Goal: Task Accomplishment & Management: Use online tool/utility

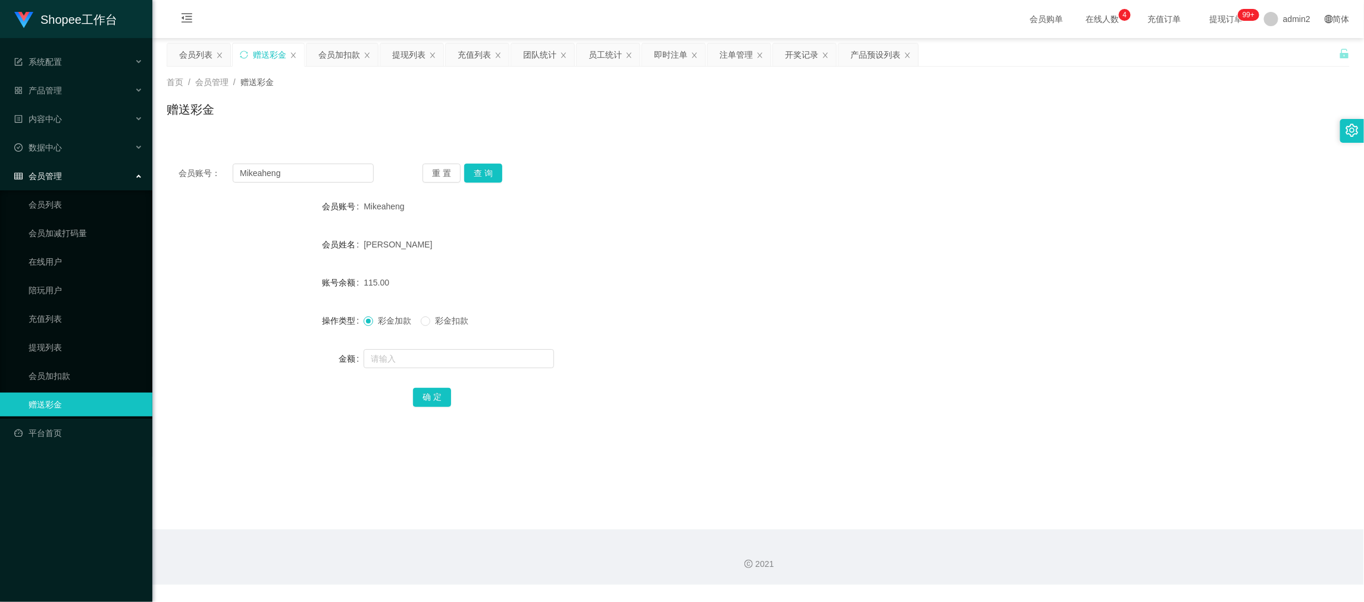
click at [1061, 531] on div "2021" at bounding box center [758, 557] width 1212 height 55
click at [334, 175] on input "Mikeaheng" at bounding box center [303, 173] width 141 height 19
drag, startPoint x: 334, startPoint y: 175, endPoint x: 409, endPoint y: 174, distance: 75.0
click at [336, 175] on input "Mikeaheng" at bounding box center [303, 173] width 141 height 19
paste input "Spsb1234"
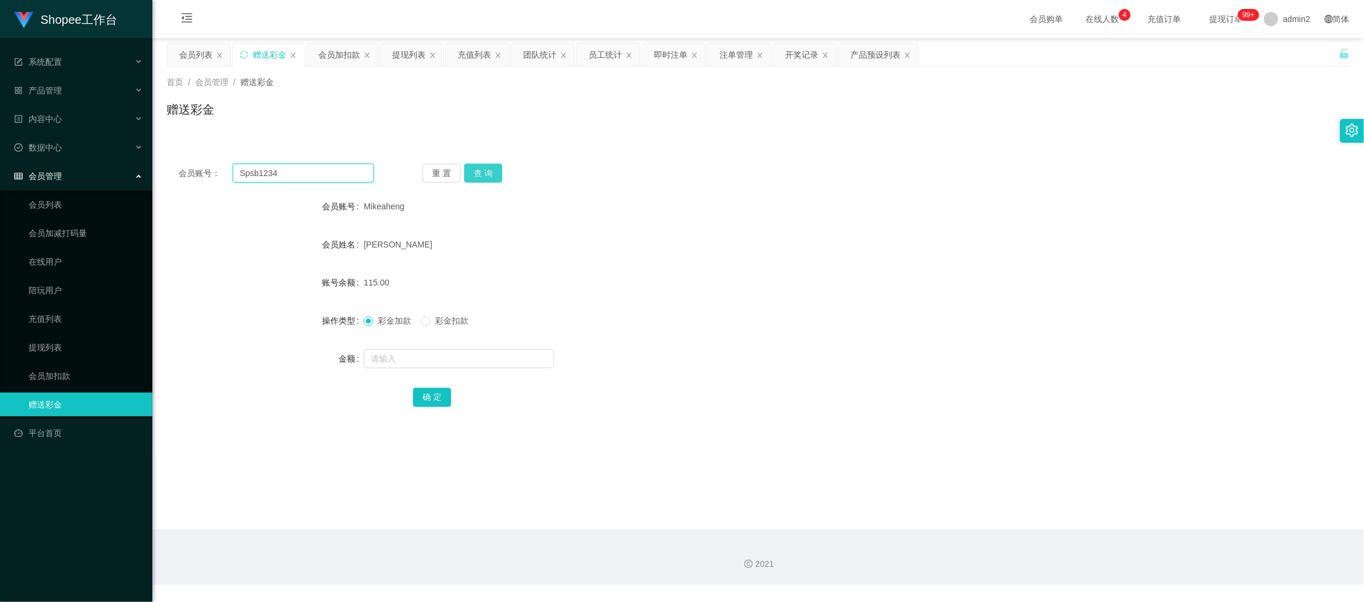
type input "Spsb1234"
click at [474, 168] on button "查 询" at bounding box center [483, 173] width 38 height 19
click at [489, 358] on input "text" at bounding box center [459, 358] width 190 height 19
type input "100"
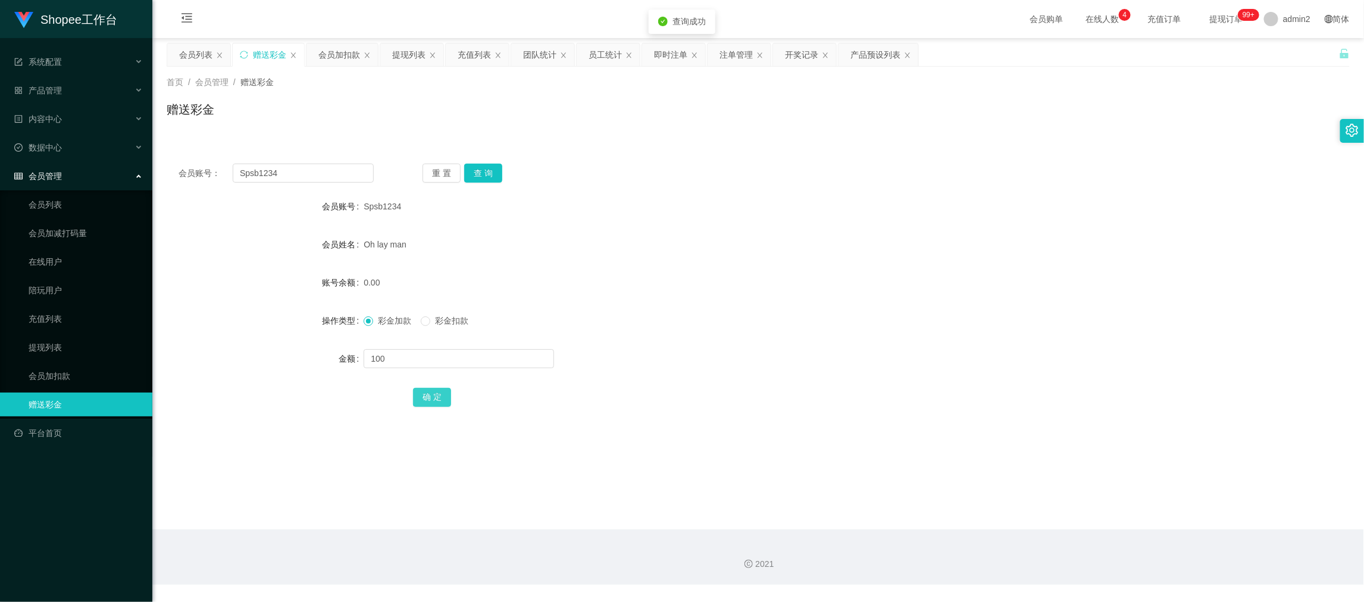
drag, startPoint x: 429, startPoint y: 393, endPoint x: 474, endPoint y: 382, distance: 46.6
click at [429, 393] on button "确 定" at bounding box center [432, 397] width 38 height 19
click at [766, 323] on div "彩金加款 彩金扣款" at bounding box center [709, 321] width 690 height 24
drag, startPoint x: 1063, startPoint y: 514, endPoint x: 976, endPoint y: 481, distance: 93.4
click at [1063, 515] on main "关闭左侧 关闭右侧 关闭其它 刷新页面 会员列表 赠送彩金 会员加扣款 提现列表 充值列表 团队统计 员工统计 即时注单 注单管理 开奖记录 产品预设列表 首…" at bounding box center [758, 284] width 1212 height 492
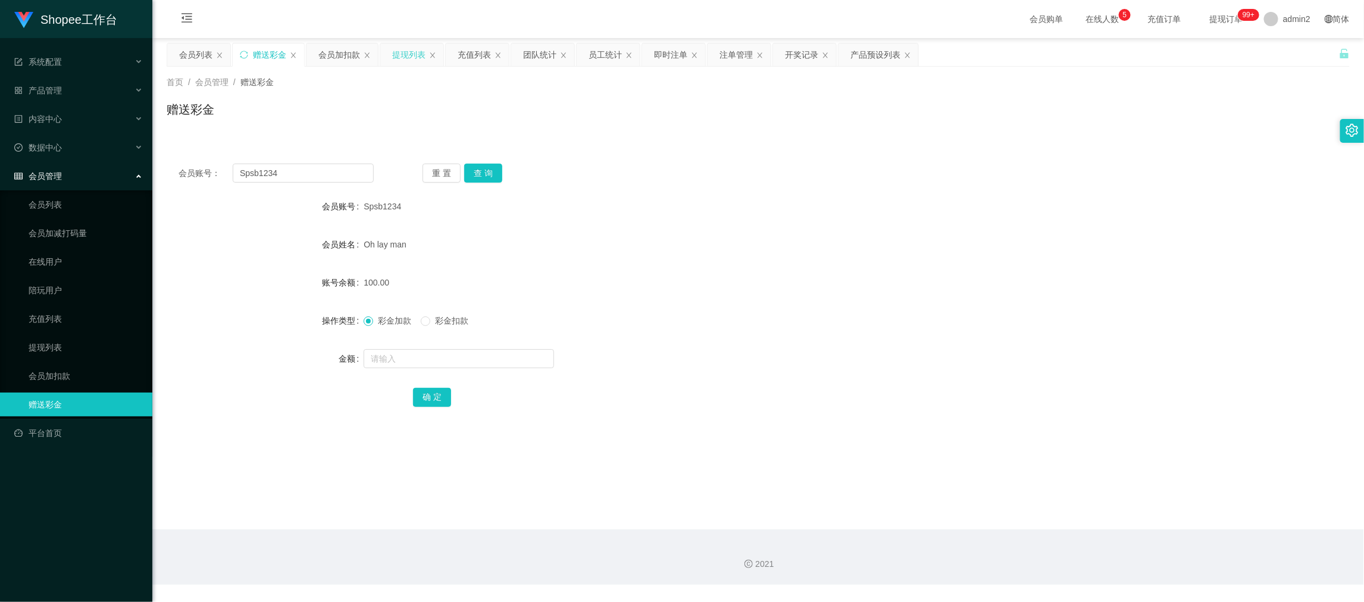
click at [413, 55] on div "提现列表" at bounding box center [408, 54] width 33 height 23
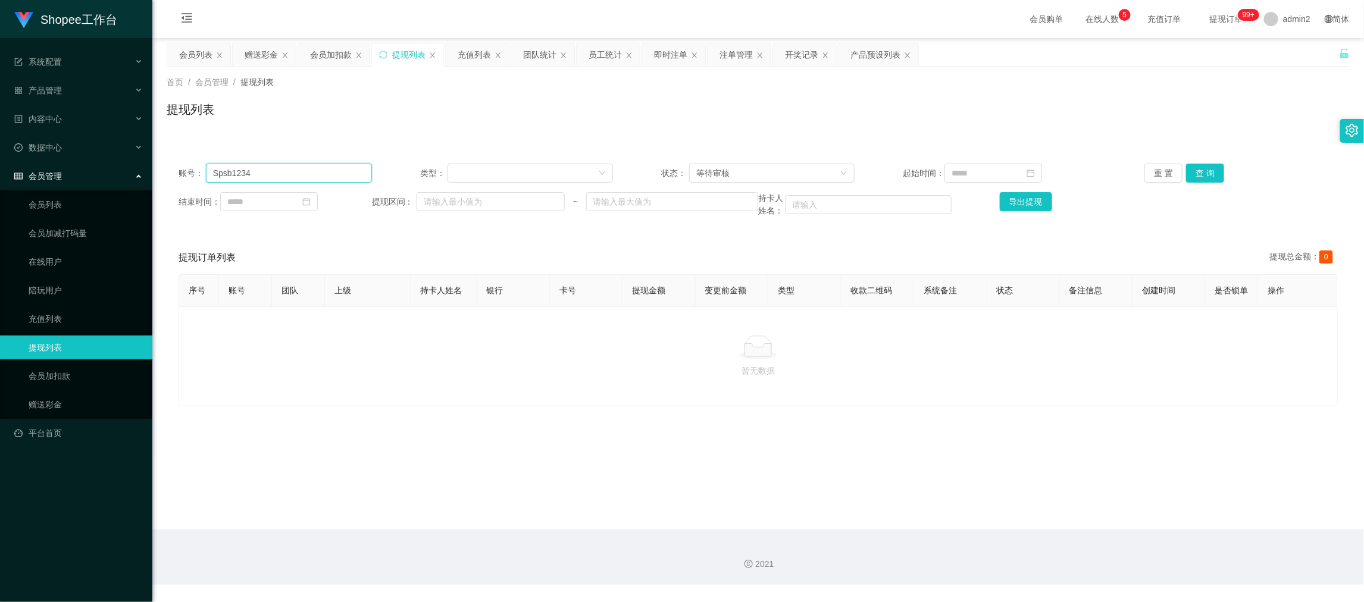
click at [323, 177] on input "Spsb1234" at bounding box center [289, 173] width 166 height 19
click at [1193, 167] on button "查 询" at bounding box center [1205, 173] width 38 height 19
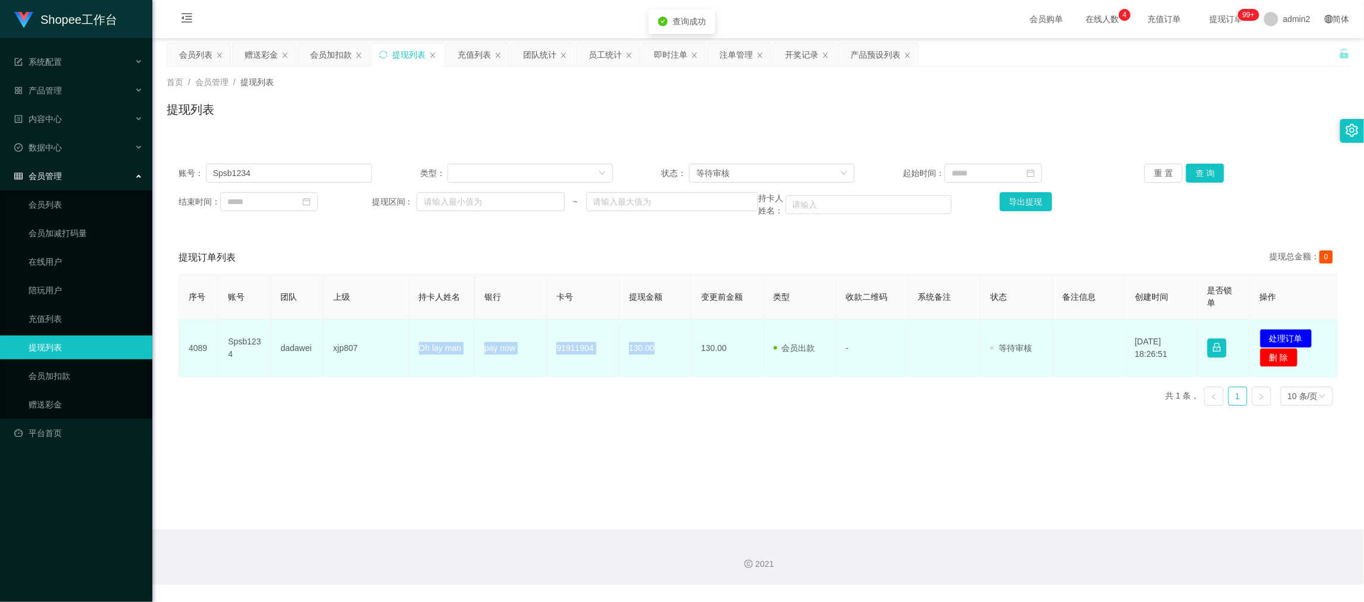
drag, startPoint x: 414, startPoint y: 345, endPoint x: 665, endPoint y: 347, distance: 251.1
click at [665, 347] on tr "4089 Spsb1234 dadawei xjp807 Oh lay man pay now 91911904 130.00 130.00 会员出款 人工取…" at bounding box center [758, 349] width 1159 height 58
copy tr "Oh lay man pay now 91911904 130.00"
click at [1276, 336] on button "处理订单" at bounding box center [1286, 338] width 52 height 19
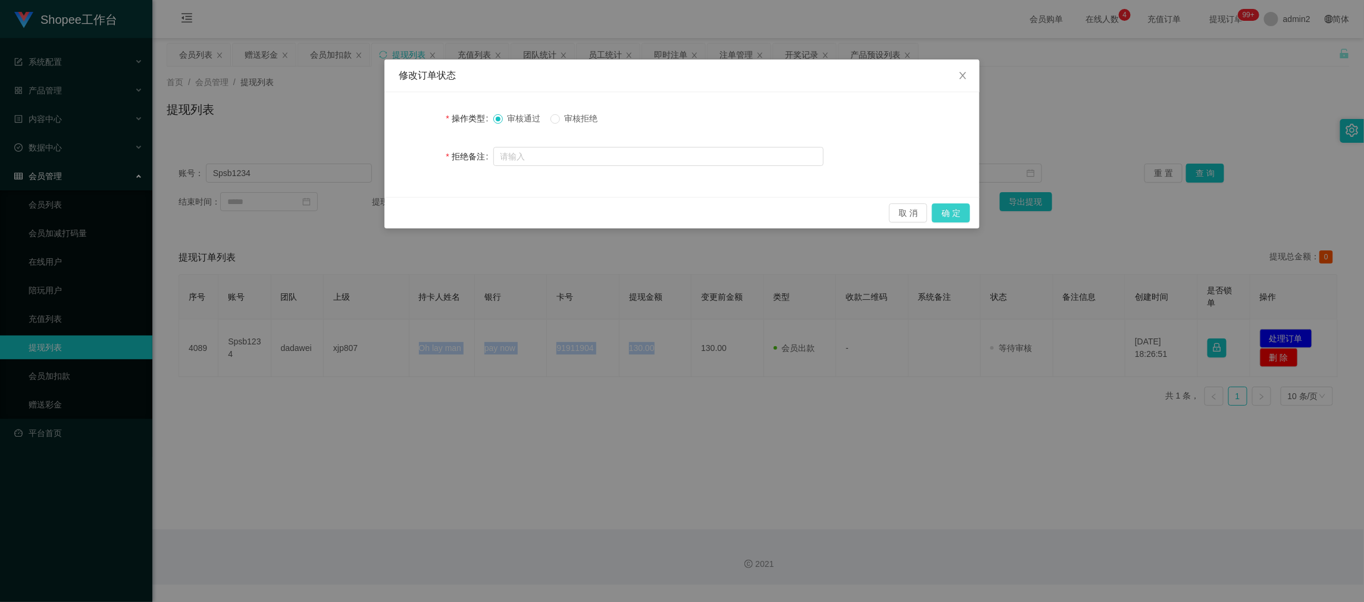
click at [959, 213] on button "确 定" at bounding box center [951, 213] width 38 height 19
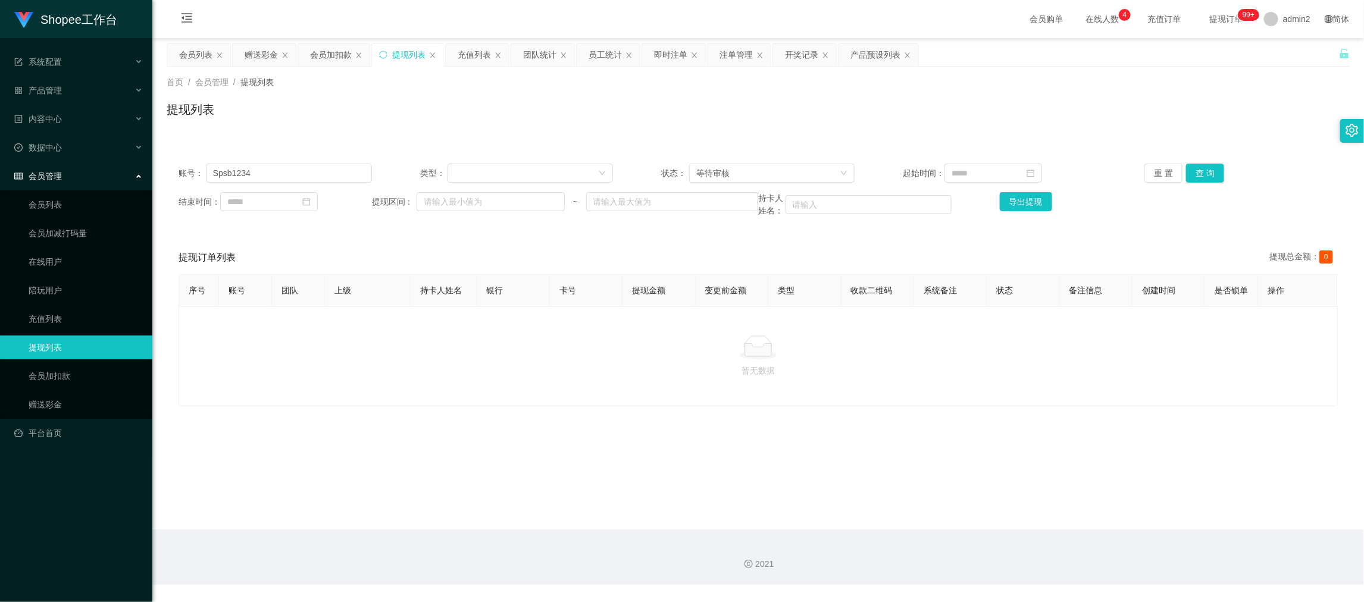
click at [1134, 548] on div "2021" at bounding box center [758, 557] width 1212 height 55
click at [302, 170] on input "Spsb1234" at bounding box center [289, 173] width 166 height 19
drag, startPoint x: 302, startPoint y: 170, endPoint x: 390, endPoint y: 170, distance: 87.5
click at [306, 170] on input "Spsb1234" at bounding box center [289, 173] width 166 height 19
paste input "Mikeaheng"
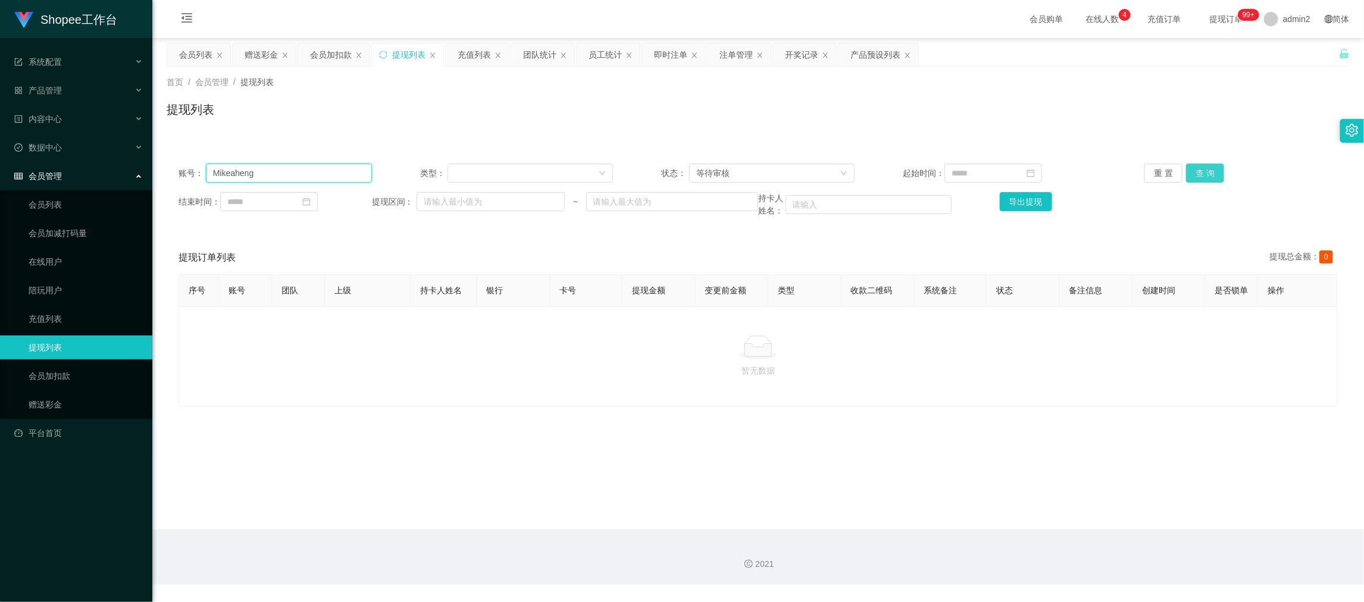
type input "Mikeaheng"
click at [1186, 175] on button "查 询" at bounding box center [1205, 173] width 38 height 19
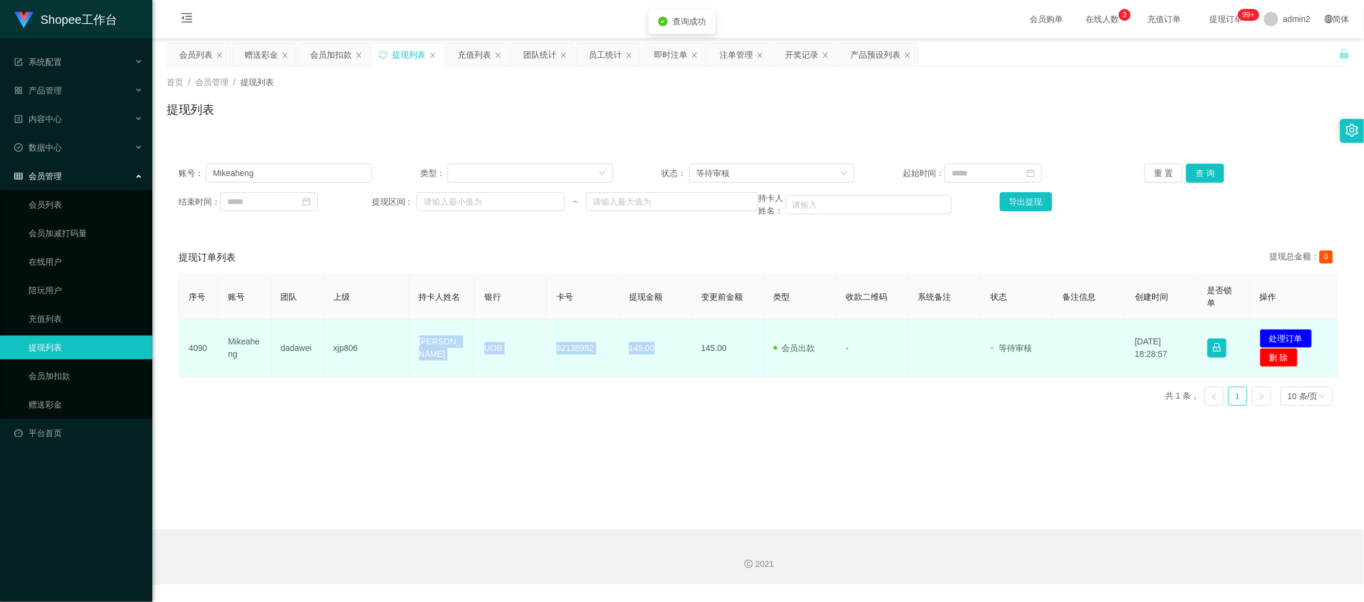
drag, startPoint x: 408, startPoint y: 343, endPoint x: 668, endPoint y: 349, distance: 260.7
click at [668, 349] on tr "4090 Mikeaheng dadawei xjp806 [PERSON_NAME] HENG UOB 82138952 145.00 145.00 会员出…" at bounding box center [758, 349] width 1159 height 58
copy tr "[PERSON_NAME] HENG UOB 82138952 145.00"
click at [1268, 342] on button "处理订单" at bounding box center [1286, 338] width 52 height 19
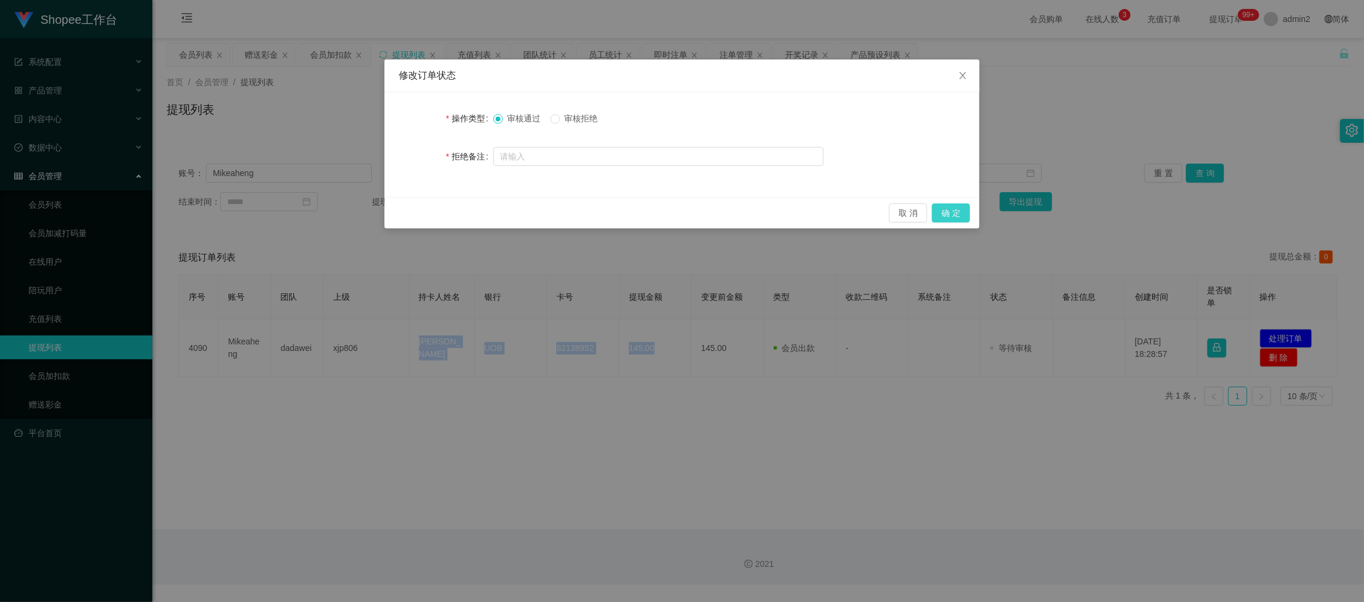
click at [951, 213] on button "确 定" at bounding box center [951, 213] width 38 height 19
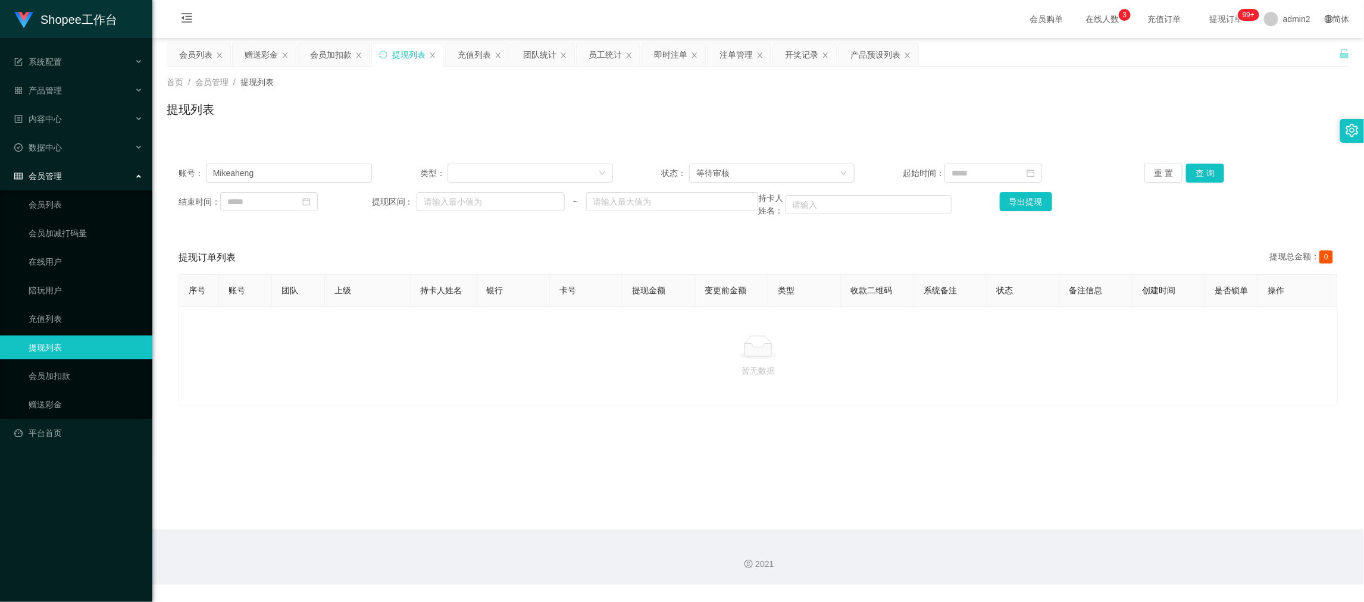
drag, startPoint x: 474, startPoint y: 55, endPoint x: 420, endPoint y: 60, distance: 55.0
click at [474, 55] on div "充值列表" at bounding box center [474, 54] width 33 height 23
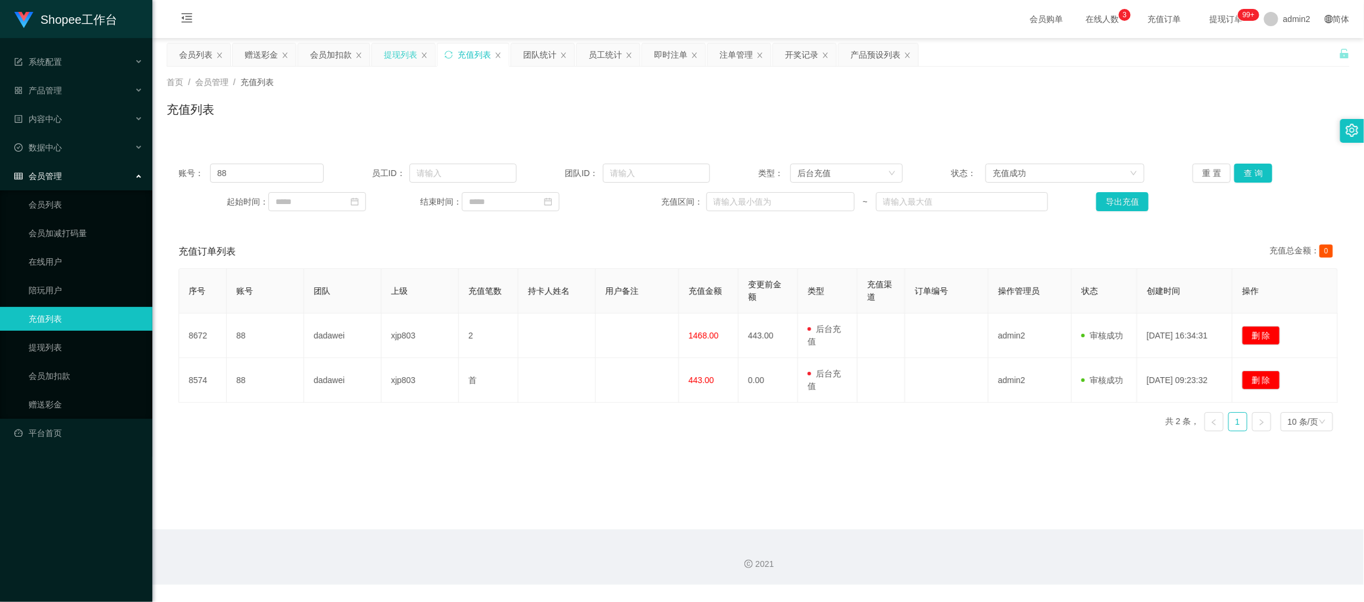
click at [396, 58] on div "提现列表" at bounding box center [400, 54] width 33 height 23
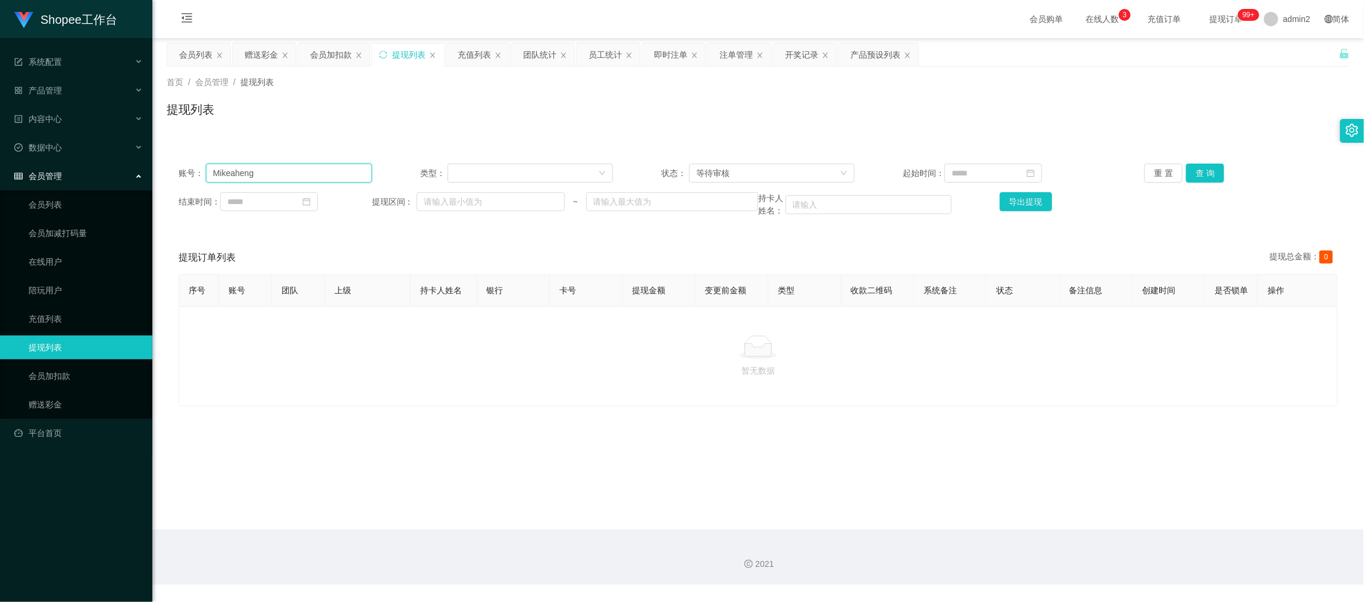
click at [284, 168] on input "Mikeaheng" at bounding box center [289, 173] width 166 height 19
click at [284, 202] on input at bounding box center [269, 201] width 98 height 19
click at [303, 385] on link "今天" at bounding box center [303, 381] width 17 height 23
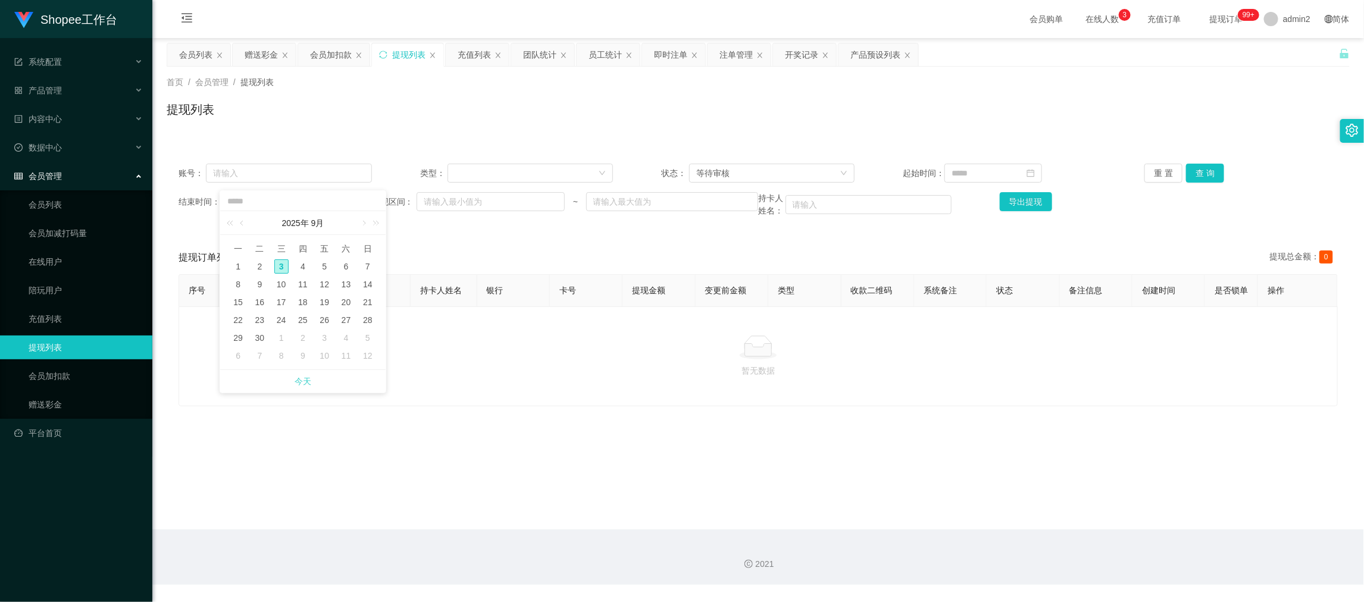
type input "**********"
click at [962, 173] on input at bounding box center [993, 173] width 98 height 19
click at [1022, 348] on link "今天" at bounding box center [1021, 353] width 17 height 23
type input "**********"
click at [1203, 171] on button "查 询" at bounding box center [1205, 173] width 38 height 19
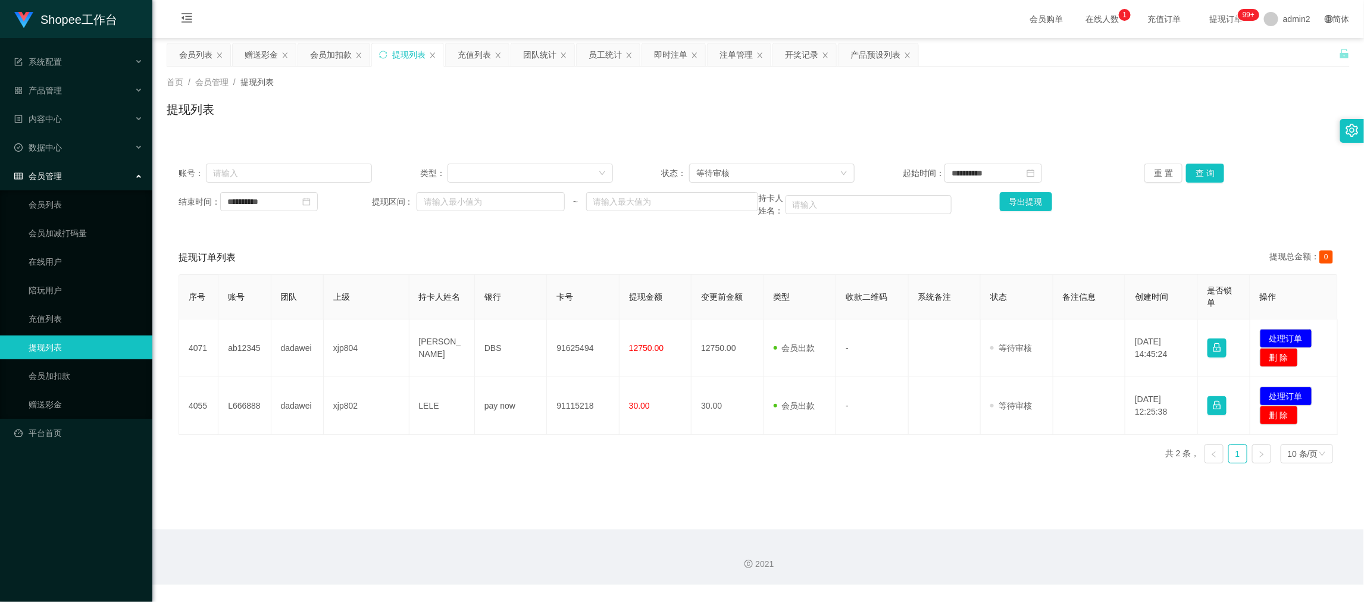
click at [636, 246] on div "提现订单列表 提现总金额： 0" at bounding box center [758, 257] width 1159 height 33
click at [793, 171] on div "等待审核" at bounding box center [767, 173] width 143 height 18
click at [734, 210] on li "审核成功" at bounding box center [767, 215] width 164 height 19
click at [1194, 169] on button "查 询" at bounding box center [1205, 173] width 38 height 19
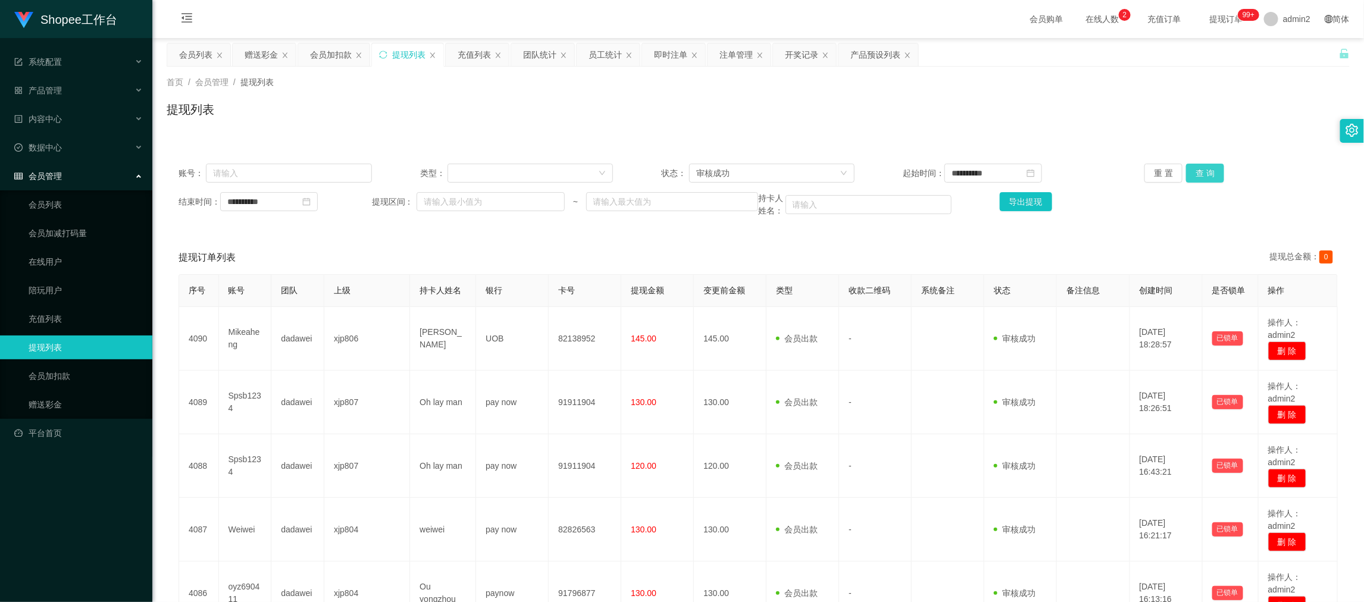
scroll to position [435, 0]
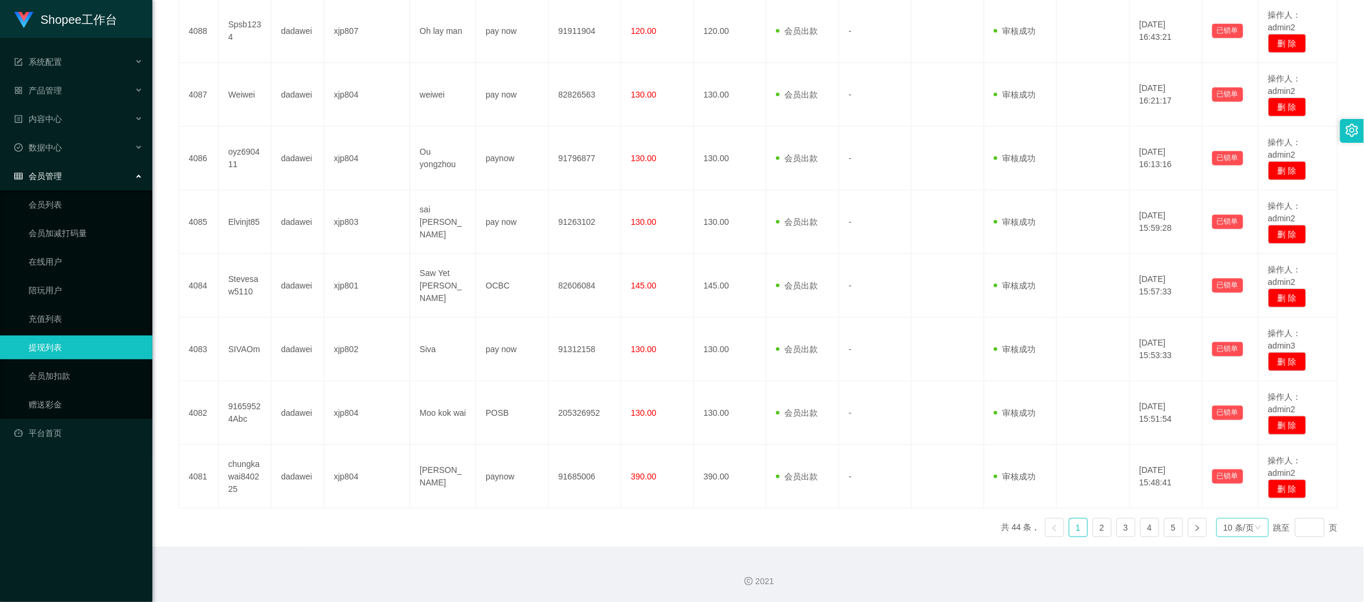
click at [1229, 526] on div "10 条/页" at bounding box center [1238, 528] width 30 height 18
click at [1238, 503] on li "1000 条/页" at bounding box center [1233, 507] width 54 height 19
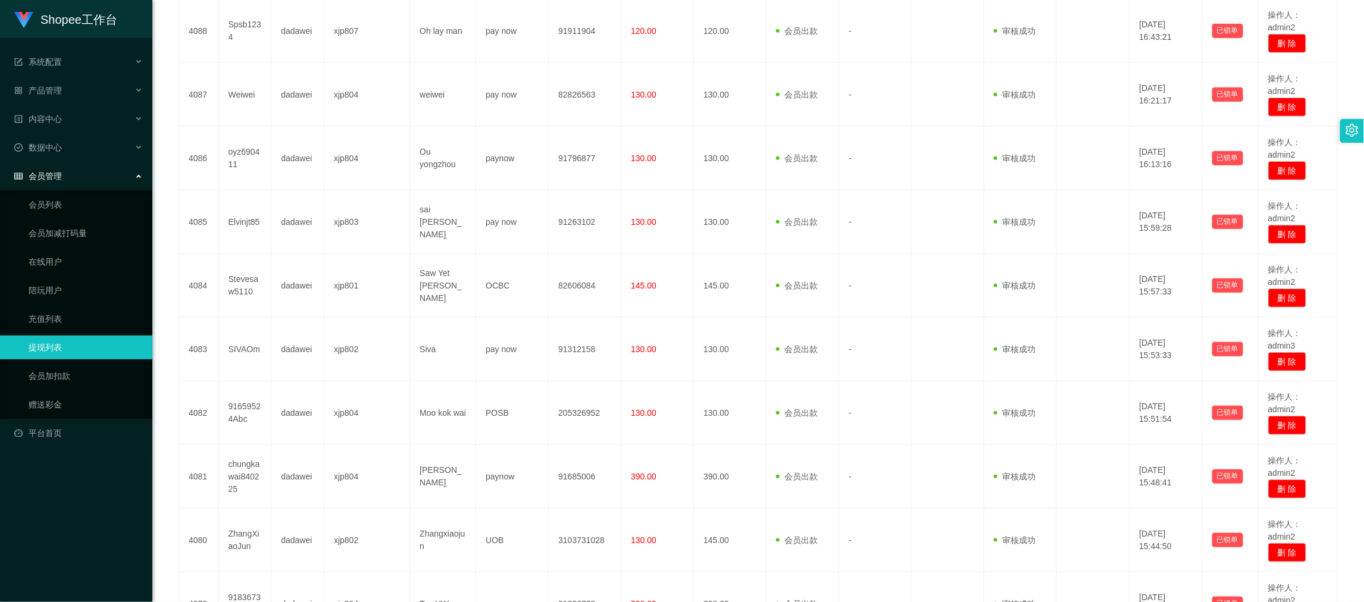
scroll to position [0, 0]
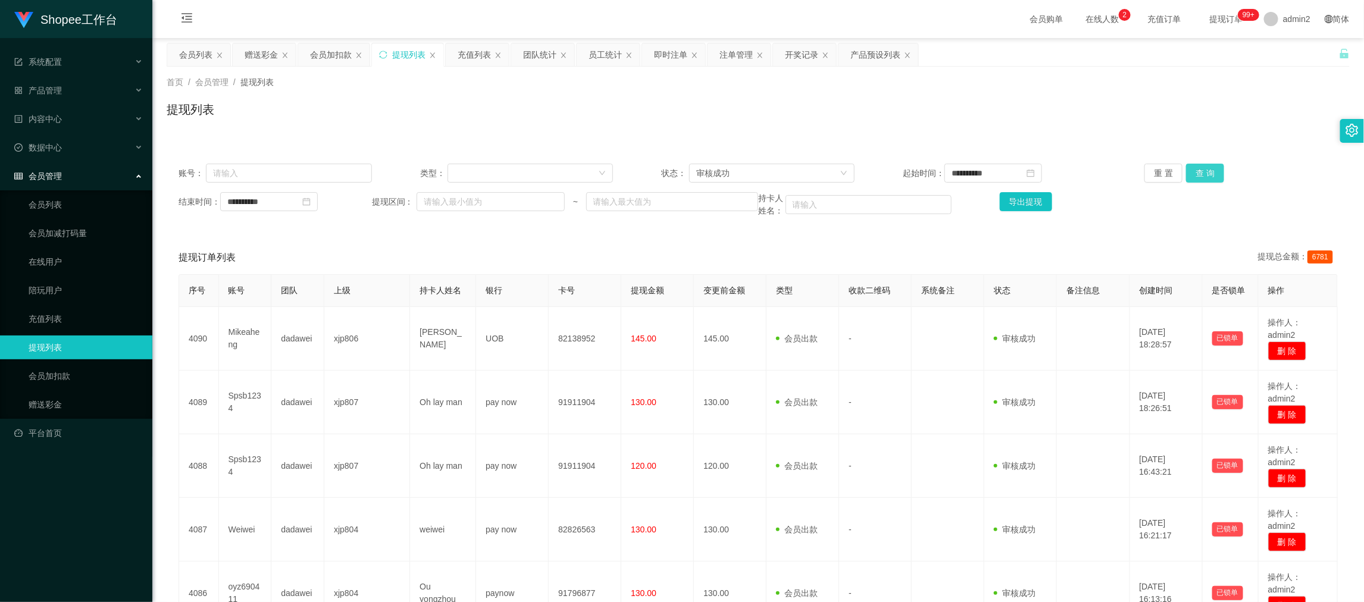
click at [1191, 179] on button "查 询" at bounding box center [1205, 173] width 38 height 19
drag, startPoint x: 1009, startPoint y: 198, endPoint x: 982, endPoint y: 215, distance: 31.4
click at [1010, 199] on button "导出提现" at bounding box center [1026, 201] width 52 height 19
click at [528, 54] on div "团队统计" at bounding box center [539, 54] width 33 height 23
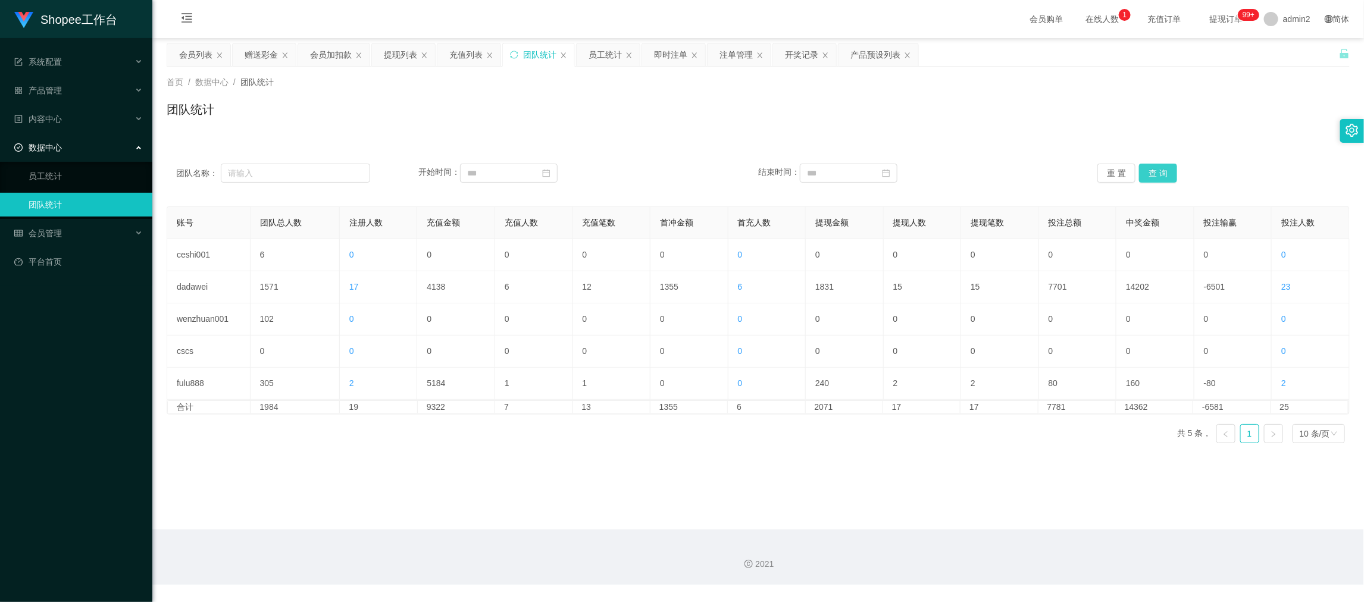
click at [1152, 165] on button "查 询" at bounding box center [1158, 173] width 38 height 19
click at [921, 467] on main "关闭左侧 关闭右侧 关闭其它 刷新页面 会员列表 赠送彩金 会员加扣款 提现列表 充值列表 团队统计 员工统计 即时注单 注单管理 开奖记录 产品预设列表 首…" at bounding box center [758, 284] width 1212 height 492
click at [328, 53] on div "会员加扣款" at bounding box center [331, 54] width 42 height 23
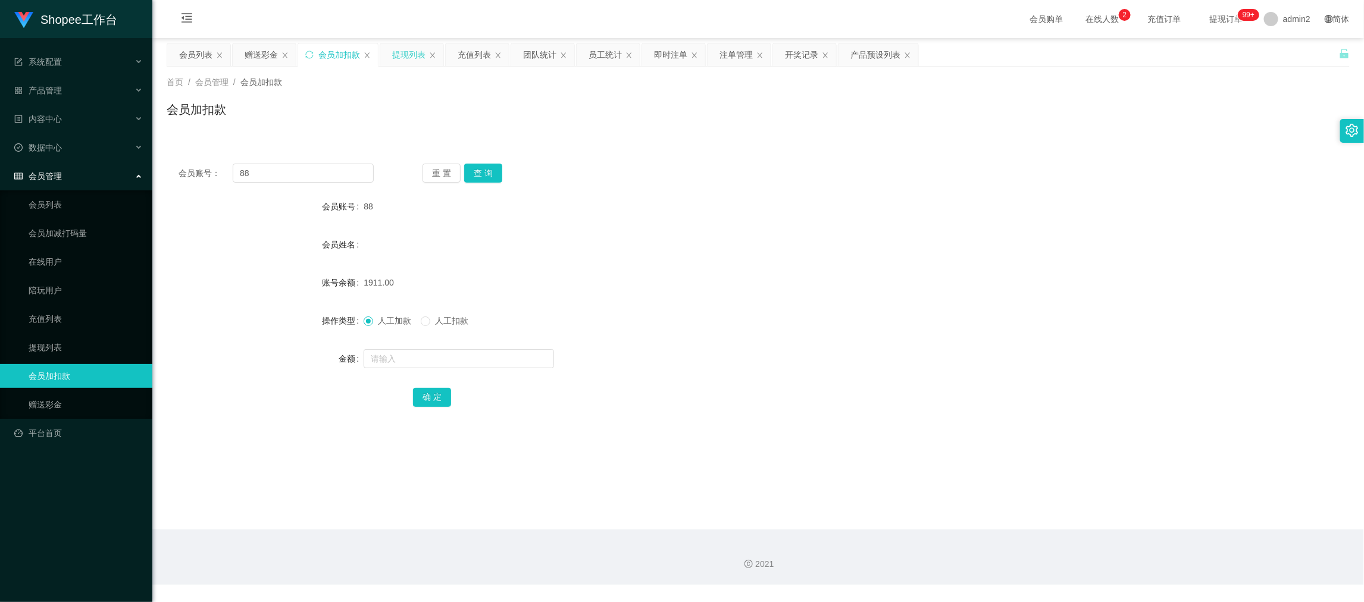
click at [392, 52] on div "提现列表" at bounding box center [408, 54] width 33 height 23
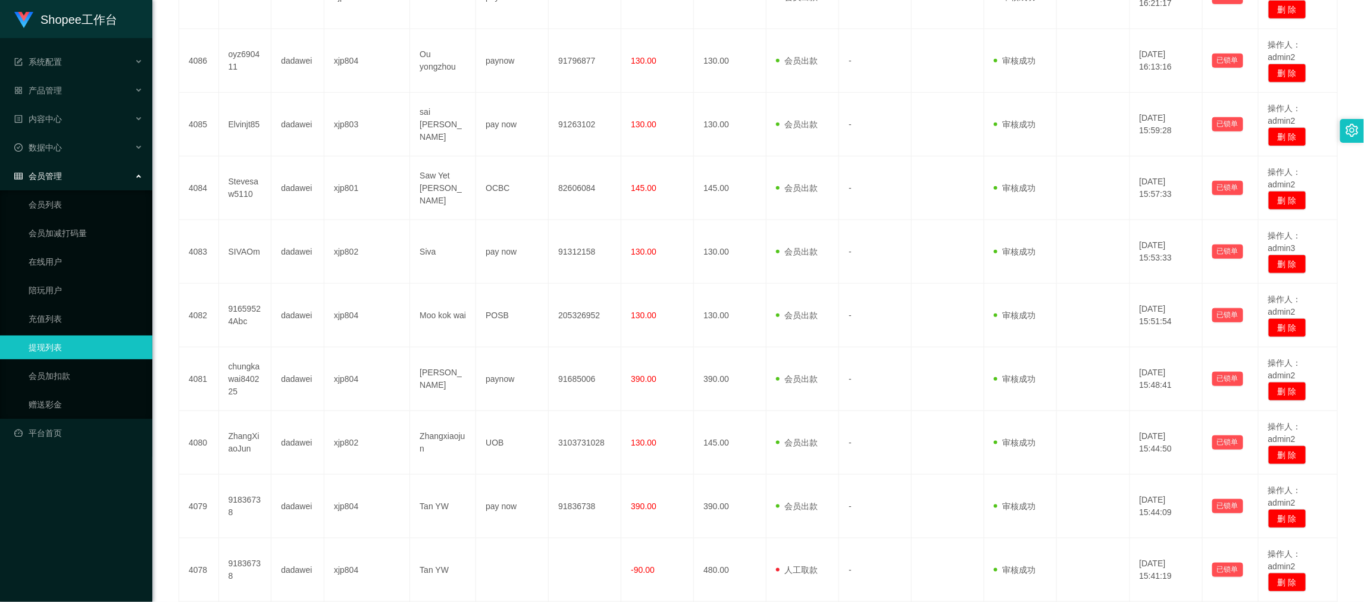
scroll to position [888, 0]
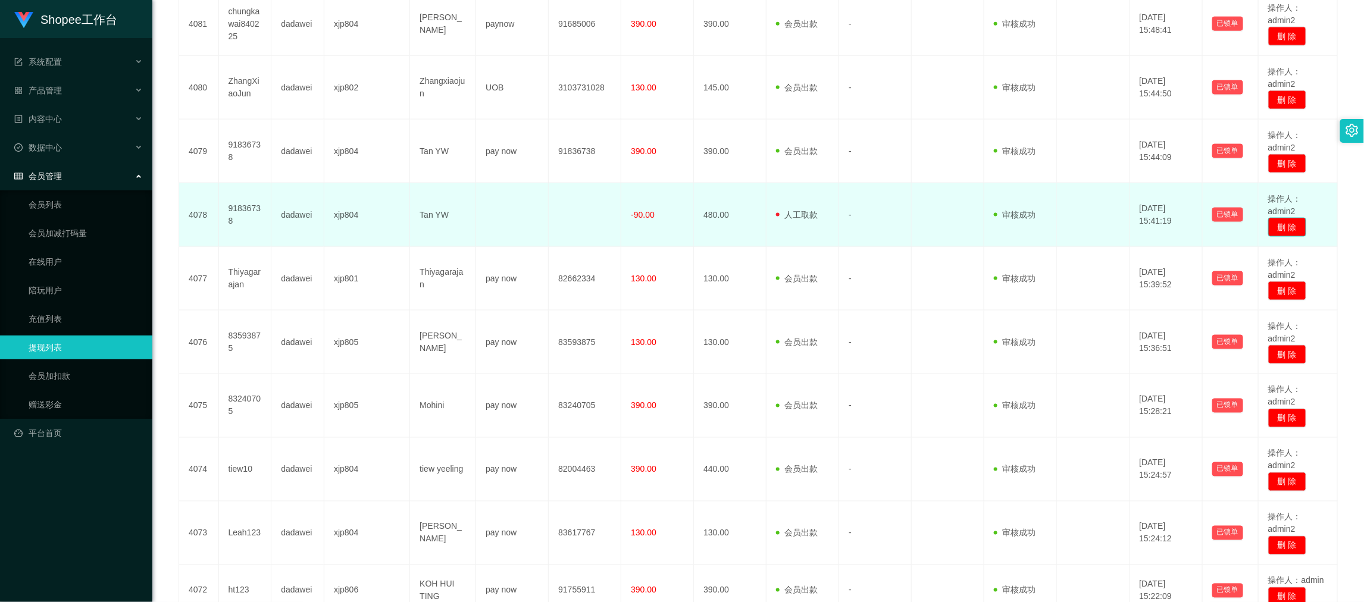
click at [1284, 226] on button "删 除" at bounding box center [1287, 227] width 38 height 19
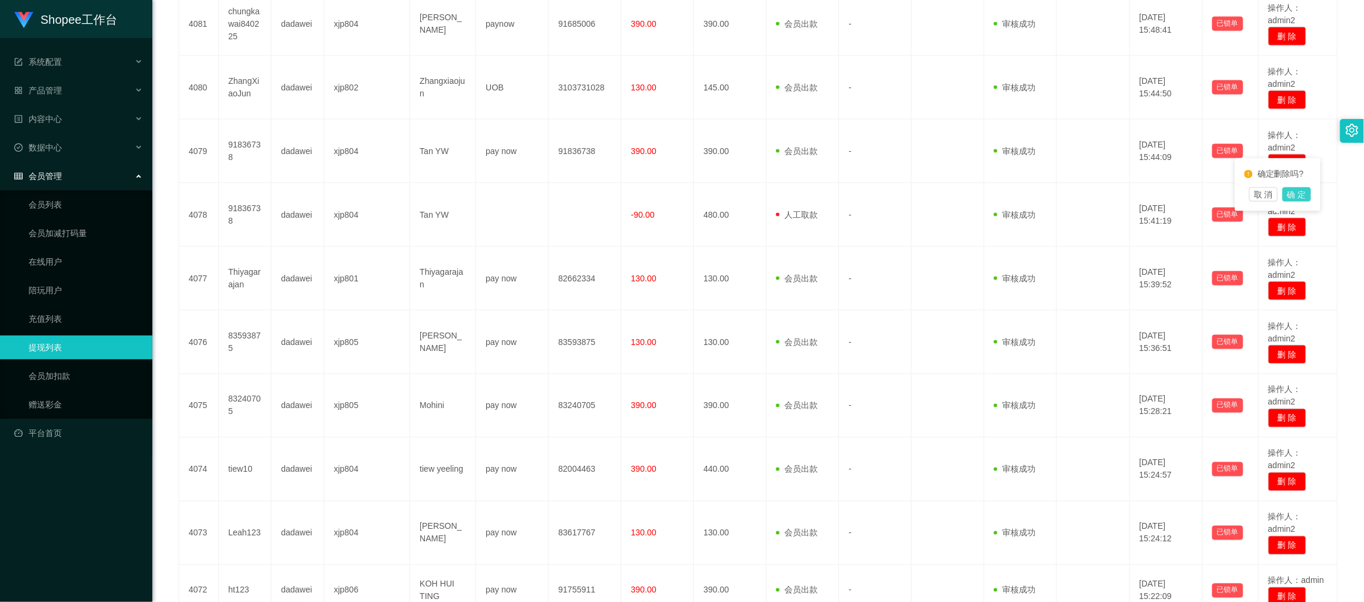
click at [1301, 195] on button "确 定" at bounding box center [1296, 194] width 29 height 14
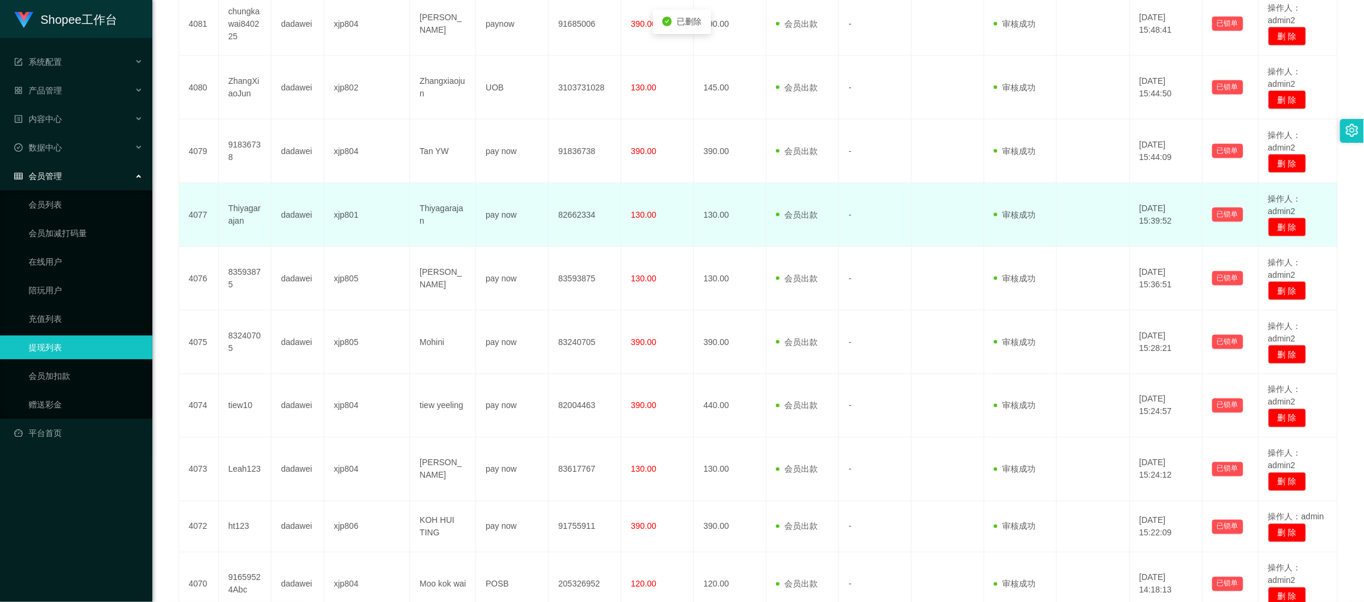
click at [790, 228] on td "会员出款 人工取款" at bounding box center [802, 215] width 73 height 64
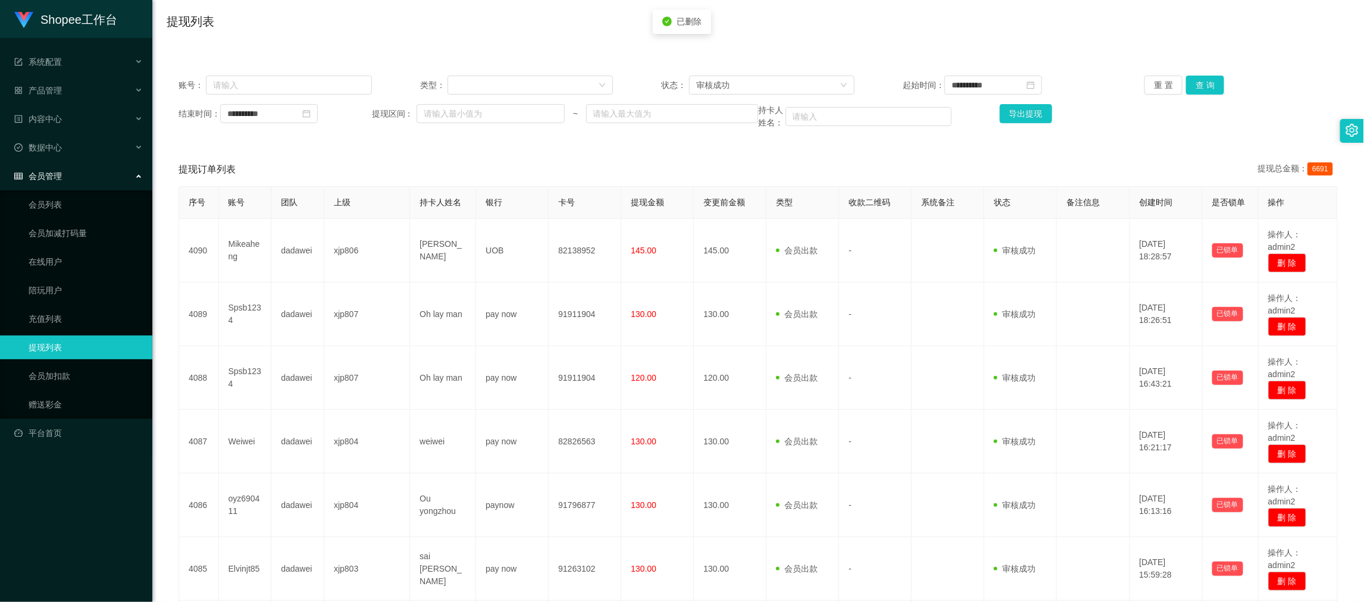
scroll to position [0, 0]
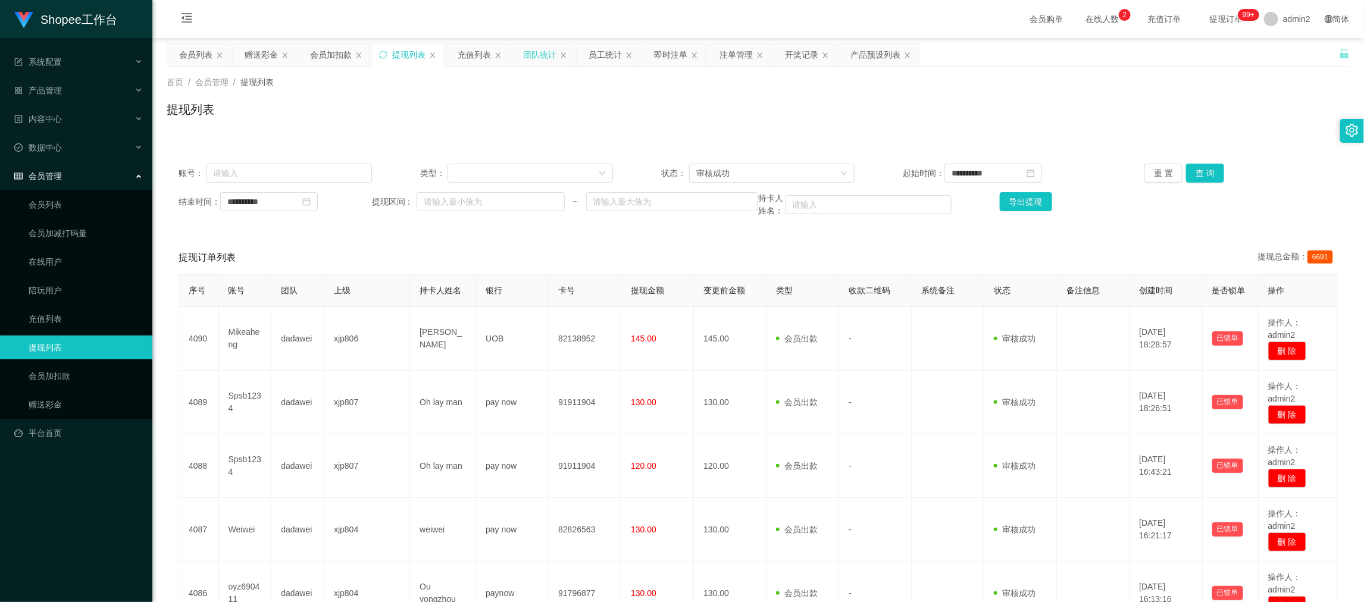
click at [533, 55] on div "团队统计" at bounding box center [539, 54] width 33 height 23
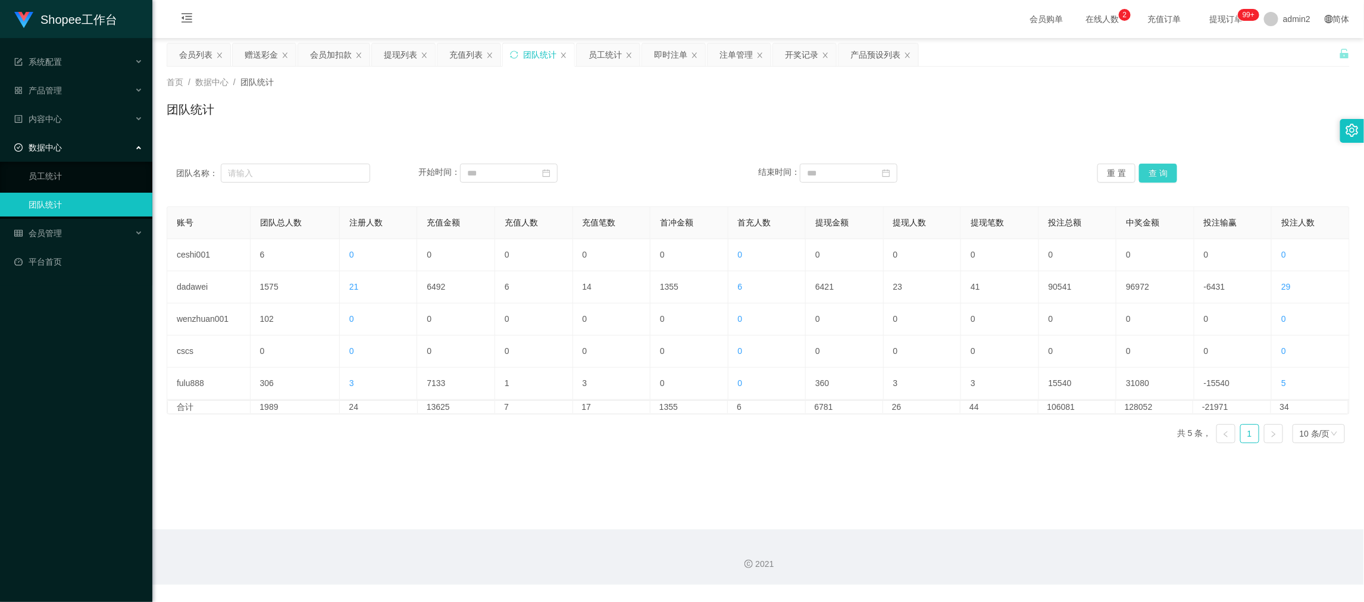
click at [1160, 173] on button "查 询" at bounding box center [1158, 173] width 38 height 19
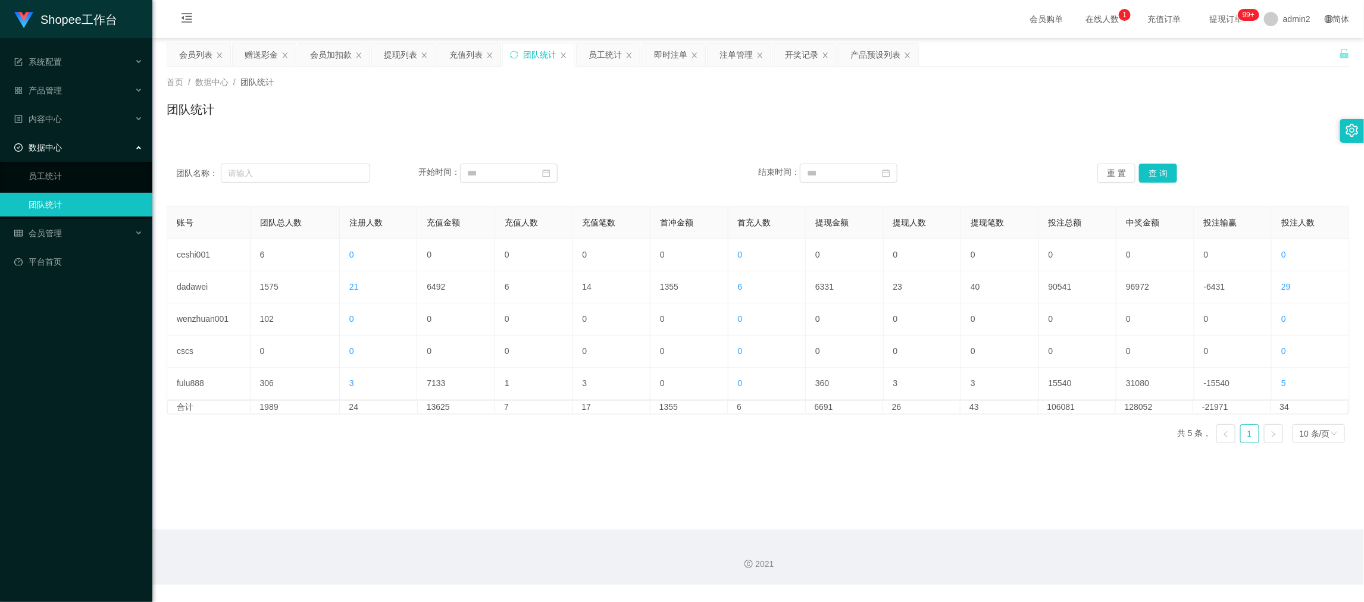
click at [744, 492] on main "关闭左侧 关闭右侧 关闭其它 刷新页面 会员列表 赠送彩金 会员加扣款 提现列表 充值列表 团队统计 员工统计 即时注单 注单管理 开奖记录 产品预设列表 首…" at bounding box center [758, 284] width 1212 height 492
click at [1158, 171] on button "查 询" at bounding box center [1158, 173] width 38 height 19
click at [507, 122] on div "团队统计" at bounding box center [758, 114] width 1183 height 27
click at [470, 56] on div "充值列表" at bounding box center [465, 54] width 33 height 23
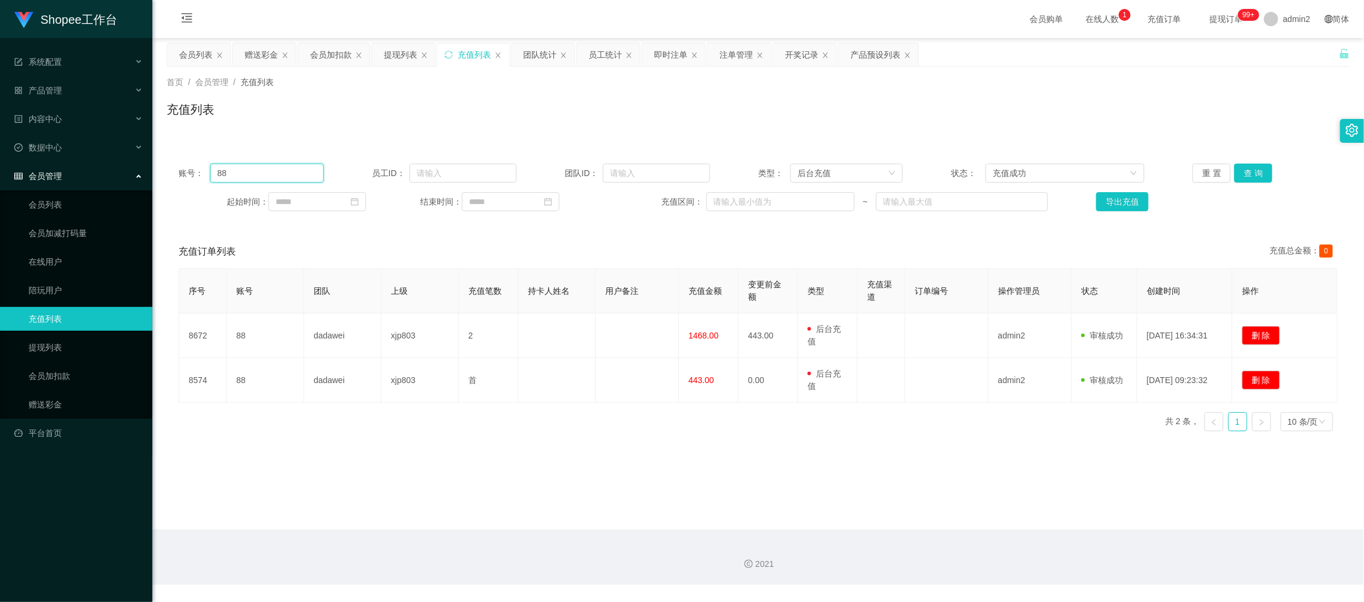
click at [285, 174] on input "88" at bounding box center [266, 173] width 113 height 19
click at [285, 174] on input "text" at bounding box center [266, 173] width 113 height 19
click at [312, 199] on input at bounding box center [317, 201] width 98 height 19
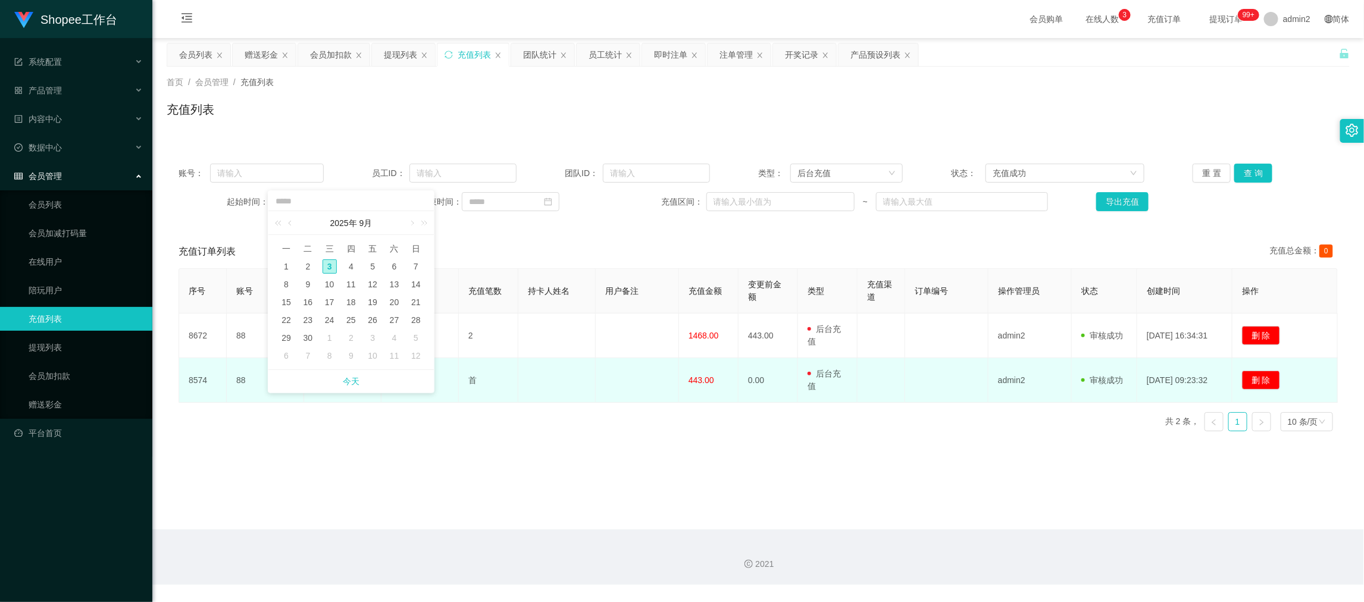
click at [358, 383] on link "今天" at bounding box center [351, 381] width 17 height 23
type input "**********"
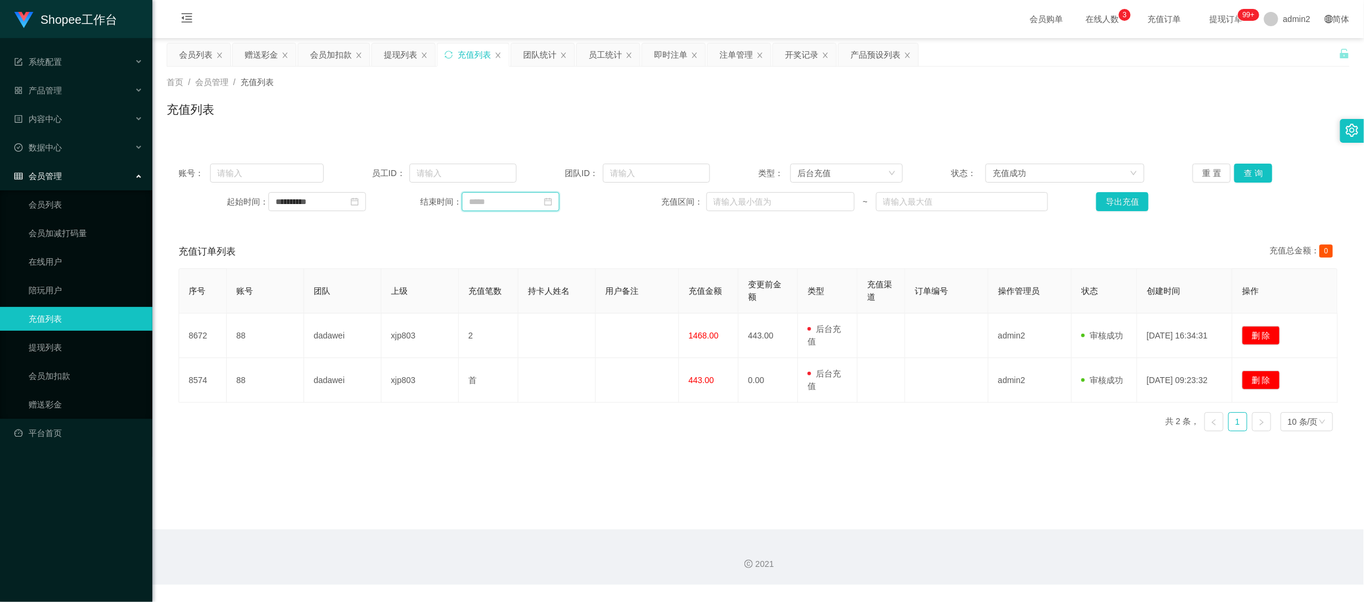
click at [524, 201] on input at bounding box center [511, 201] width 98 height 19
click at [543, 382] on link "今天" at bounding box center [542, 381] width 17 height 23
type input "**********"
click at [1249, 168] on button "查 询" at bounding box center [1253, 173] width 38 height 19
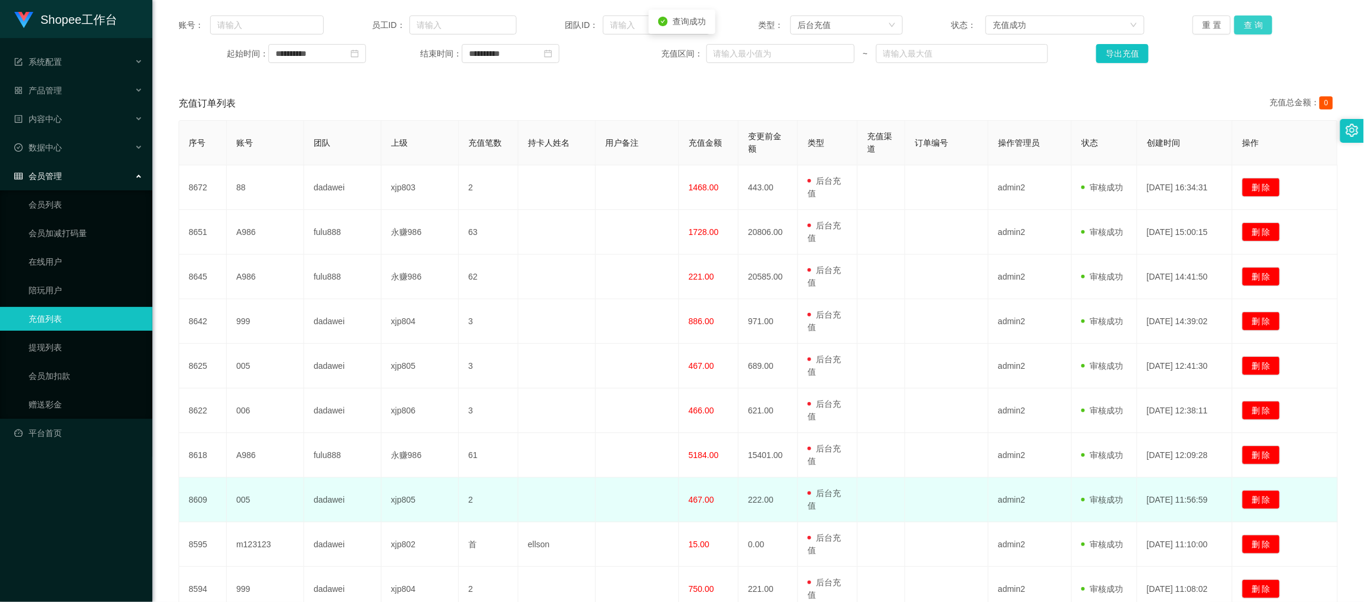
scroll to position [252, 0]
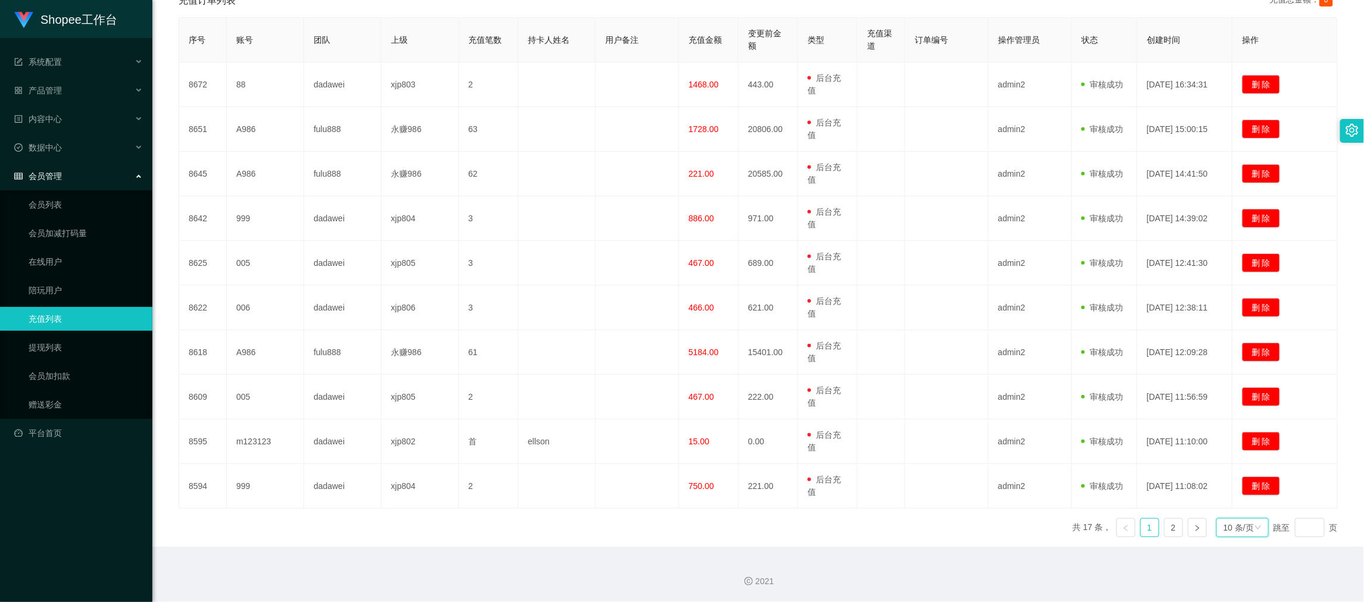
click at [1243, 531] on div "10 条/页" at bounding box center [1238, 528] width 30 height 18
click at [1233, 500] on li "1000 条/页" at bounding box center [1233, 508] width 54 height 19
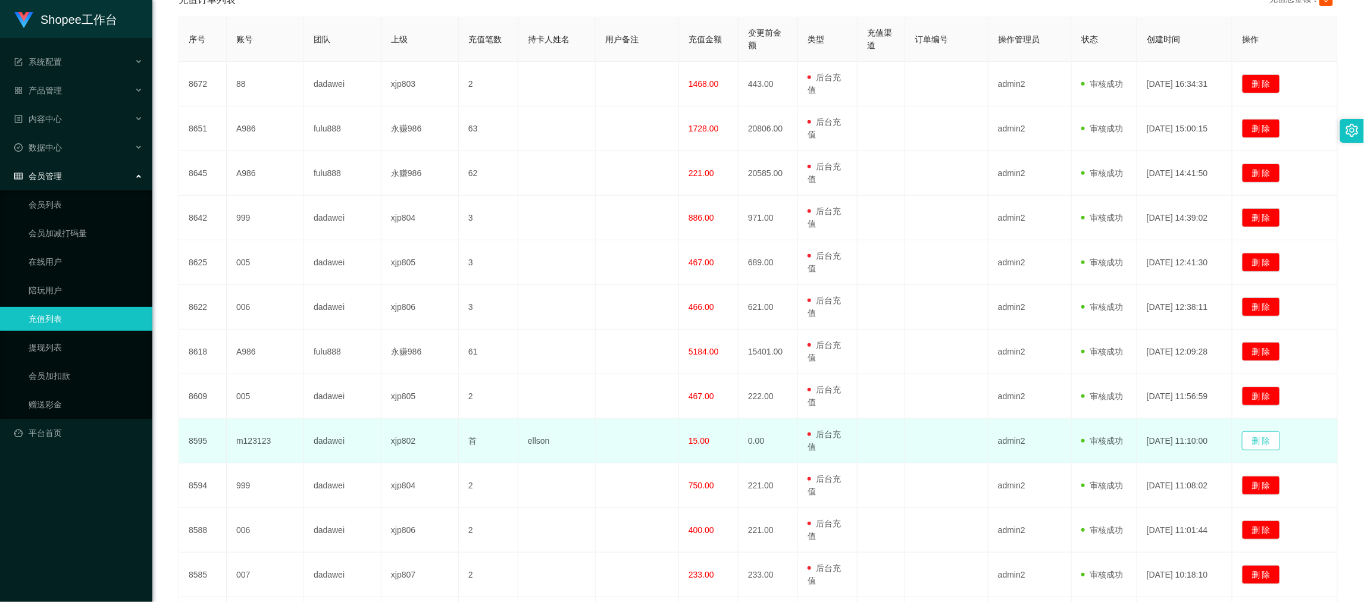
click at [1263, 443] on button "删 除" at bounding box center [1261, 440] width 38 height 19
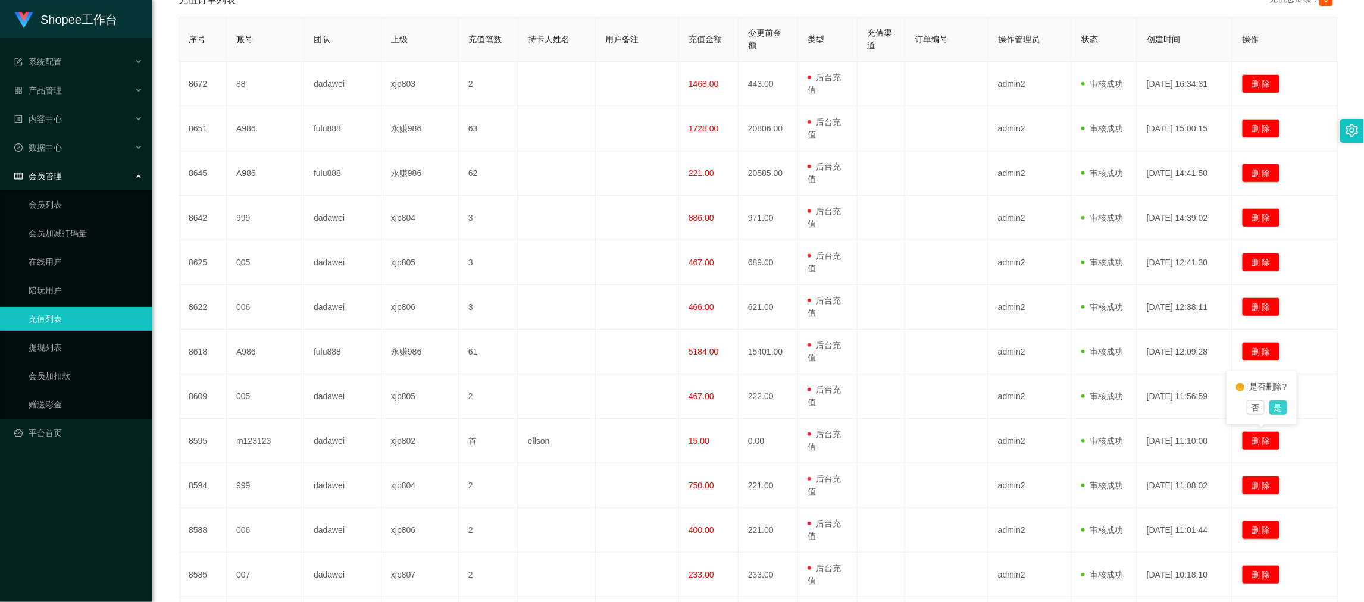
click at [1282, 407] on button "是" at bounding box center [1278, 407] width 18 height 14
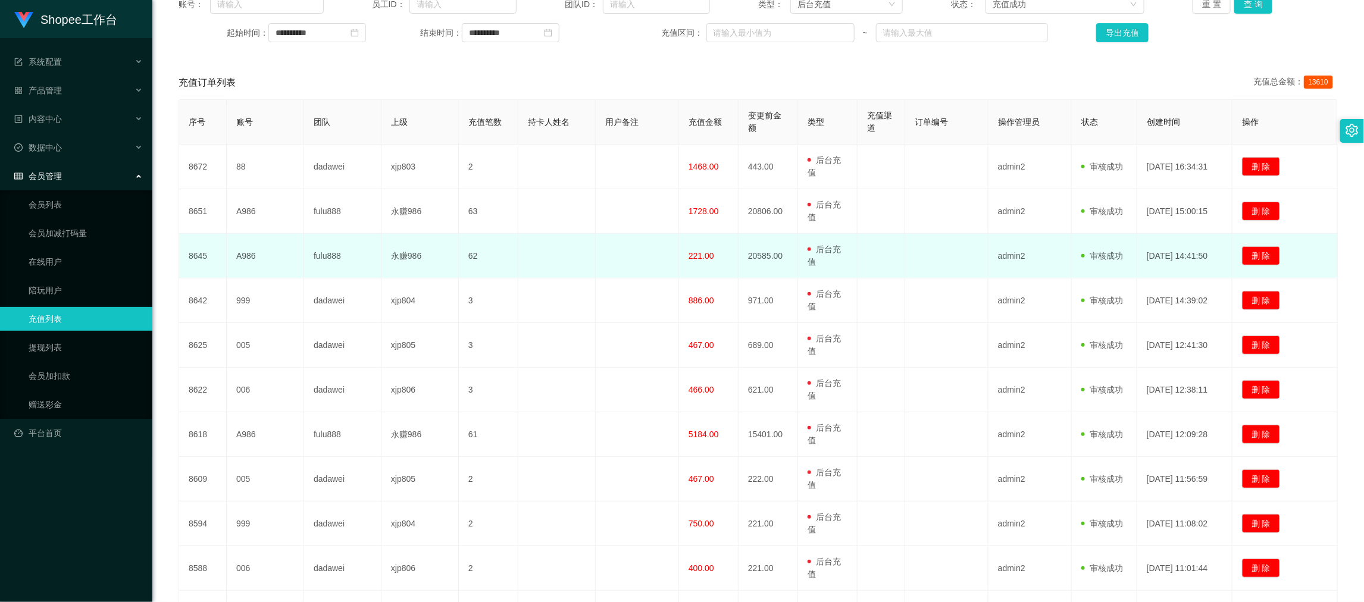
scroll to position [0, 0]
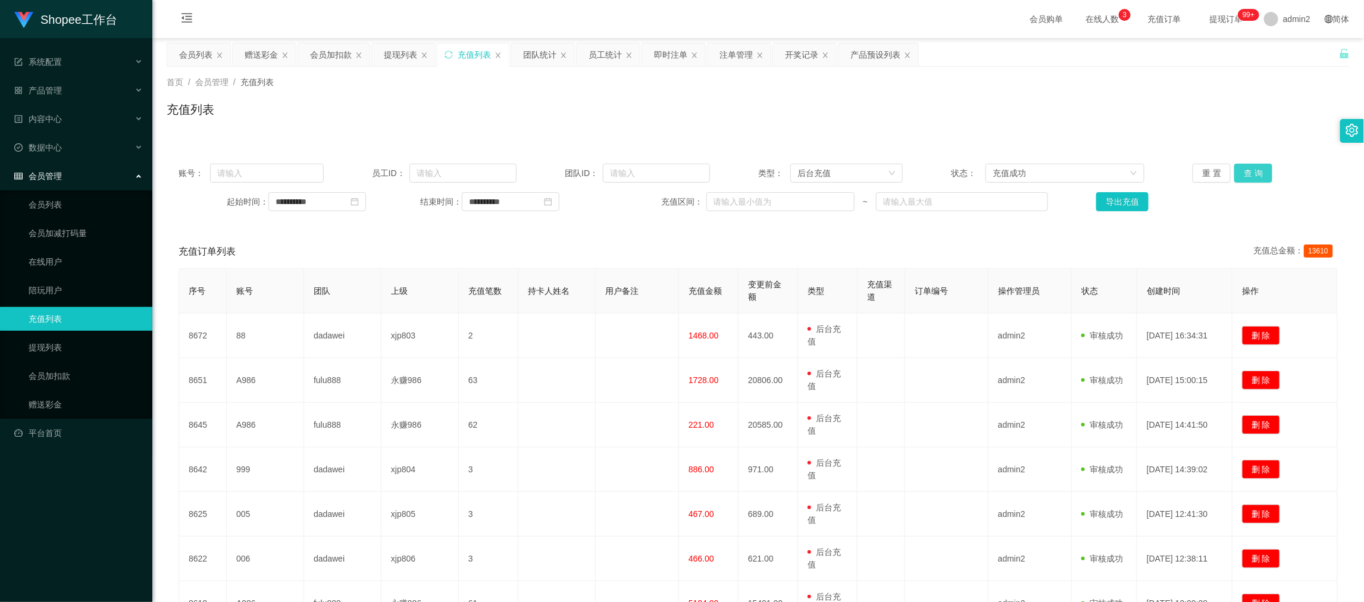
click at [1250, 171] on button "查 询" at bounding box center [1253, 173] width 38 height 19
click at [530, 57] on div "团队统计" at bounding box center [539, 54] width 33 height 23
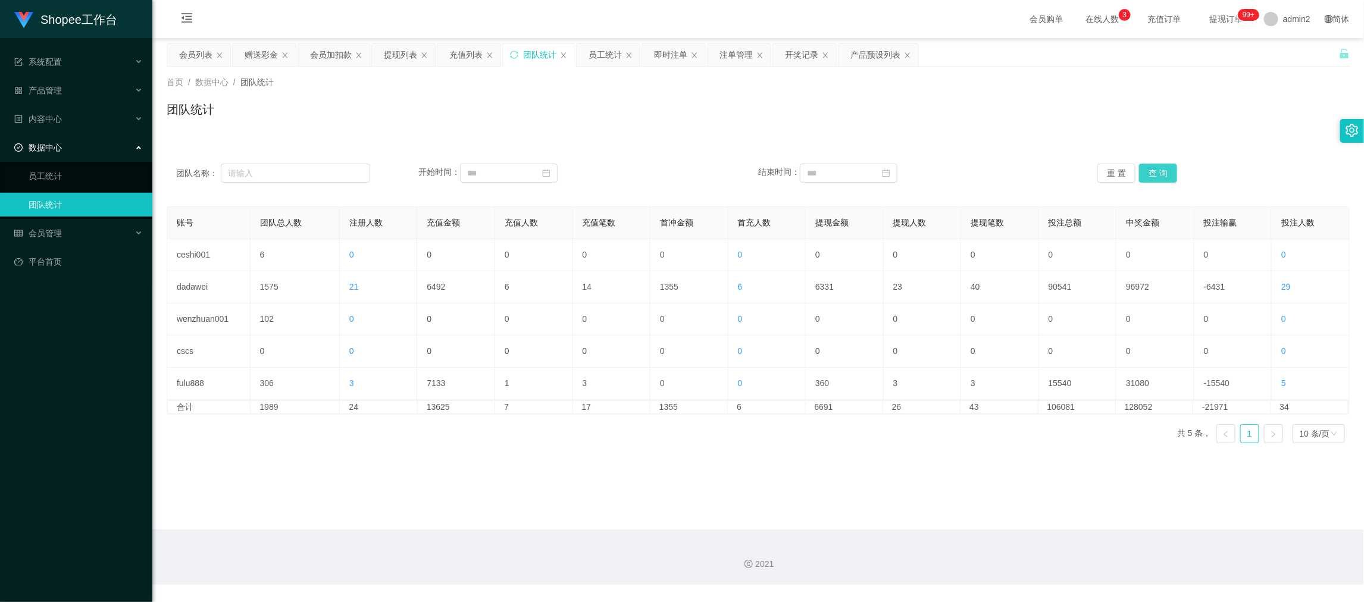
click at [1148, 170] on button "查 询" at bounding box center [1158, 173] width 38 height 19
click at [891, 496] on main "关闭左侧 关闭右侧 关闭其它 刷新页面 会员列表 赠送彩金 会员加扣款 提现列表 充值列表 团队统计 员工统计 即时注单 注单管理 开奖记录 产品预设列表 首…" at bounding box center [758, 284] width 1212 height 492
drag, startPoint x: 1074, startPoint y: 525, endPoint x: 1021, endPoint y: 478, distance: 71.3
click at [1074, 522] on main "关闭左侧 关闭右侧 关闭其它 刷新页面 会员列表 赠送彩金 会员加扣款 提现列表 充值列表 团队统计 员工统计 即时注单 注单管理 开奖记录 产品预设列表 首…" at bounding box center [758, 284] width 1212 height 492
click at [265, 54] on div "赠送彩金" at bounding box center [261, 54] width 33 height 23
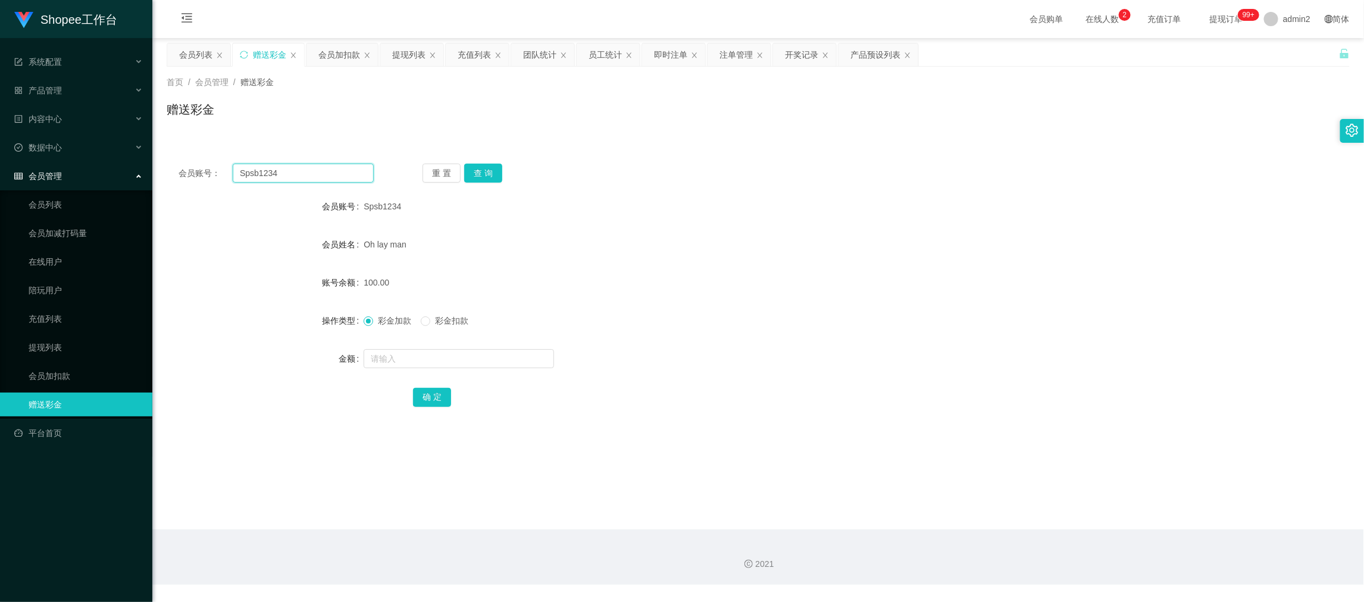
click at [319, 169] on input "Spsb1234" at bounding box center [303, 173] width 141 height 19
drag, startPoint x: 319, startPoint y: 169, endPoint x: 512, endPoint y: 184, distance: 193.4
click at [320, 169] on input "Spsb1234" at bounding box center [303, 173] width 141 height 19
paste input "tiew10"
type input "tiew10"
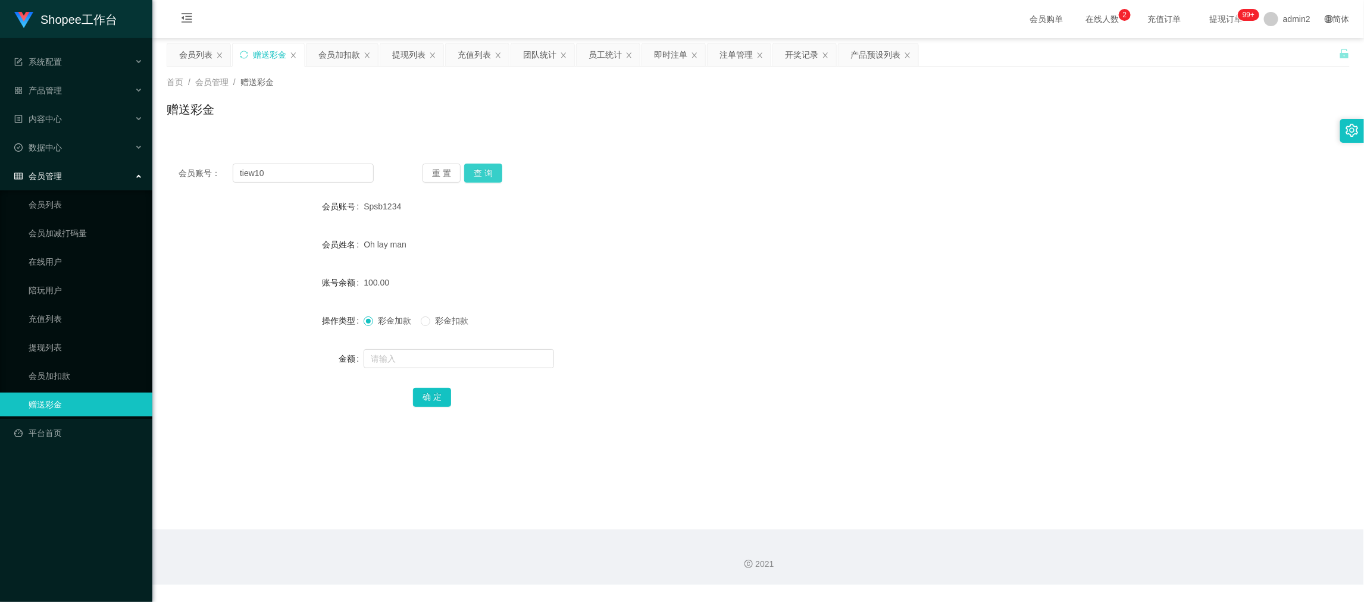
click at [492, 171] on button "查 询" at bounding box center [483, 173] width 38 height 19
click at [493, 356] on input "text" at bounding box center [459, 358] width 190 height 19
click at [493, 356] on input "1" at bounding box center [459, 358] width 190 height 19
type input "15"
click at [430, 396] on button "确 定" at bounding box center [432, 397] width 38 height 19
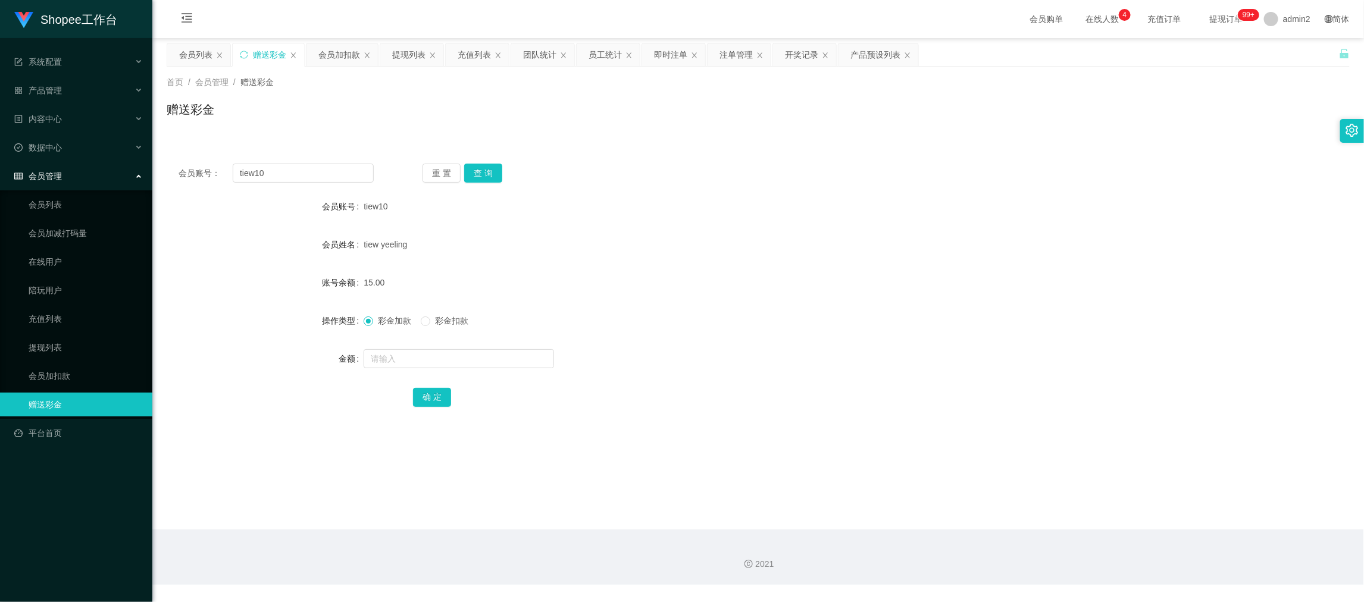
drag, startPoint x: 1064, startPoint y: 539, endPoint x: 1027, endPoint y: 493, distance: 58.7
click at [1064, 539] on div "2021" at bounding box center [758, 557] width 1212 height 55
click at [311, 169] on input "tiew10" at bounding box center [303, 173] width 141 height 19
drag, startPoint x: 311, startPoint y: 169, endPoint x: 428, endPoint y: 184, distance: 118.8
click at [311, 170] on input "tiew10" at bounding box center [303, 173] width 141 height 19
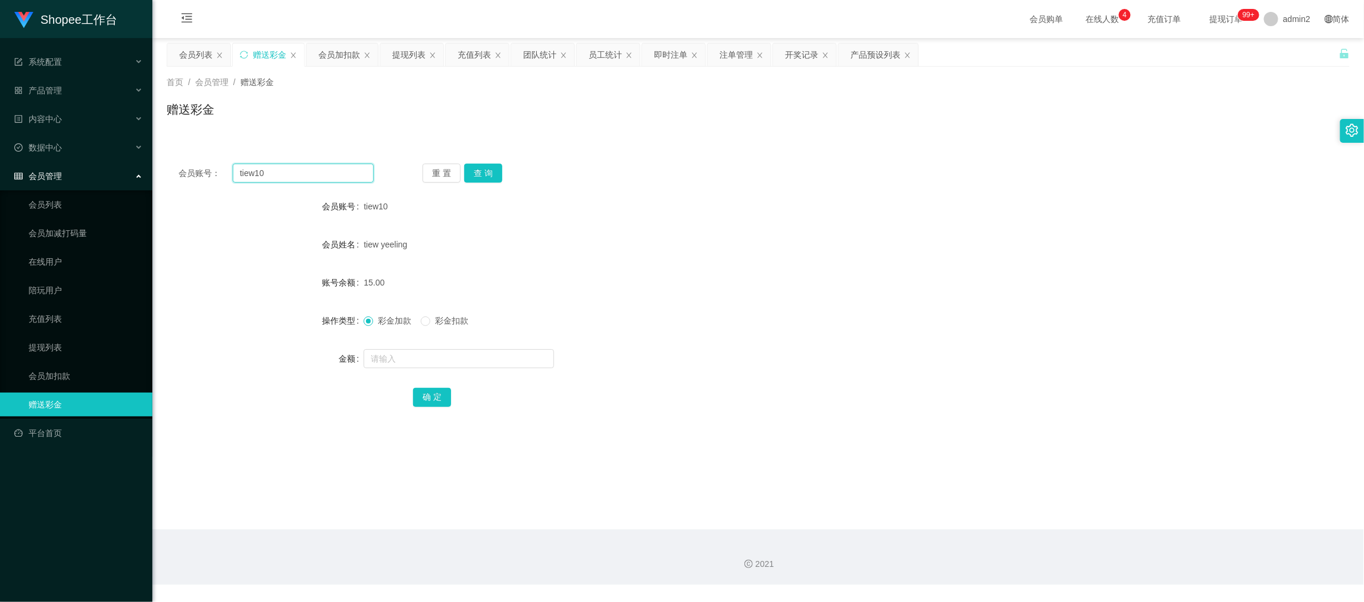
paste input "Stevesaw51"
type input "Stevesaw5110"
click at [484, 167] on button "查 询" at bounding box center [483, 173] width 38 height 19
click at [503, 361] on input "text" at bounding box center [459, 358] width 190 height 19
click at [503, 361] on input "1" at bounding box center [459, 358] width 190 height 19
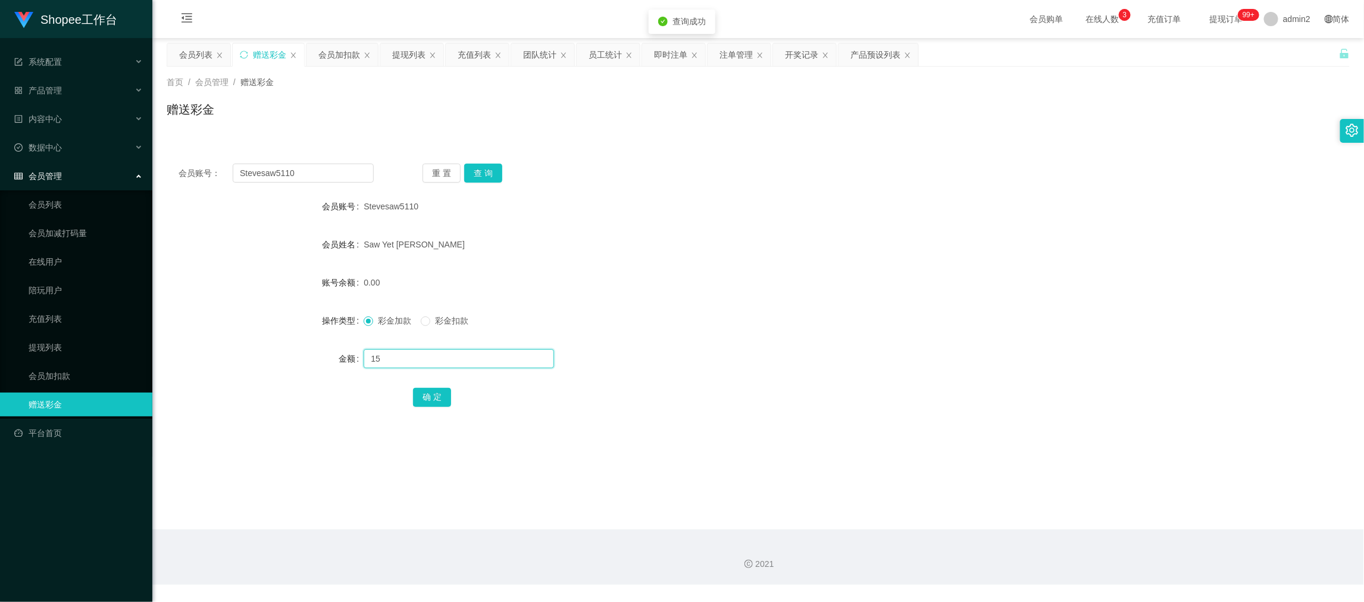
type input "15"
click at [403, 389] on div "确 定" at bounding box center [758, 397] width 1183 height 24
click at [419, 396] on button "确 定" at bounding box center [432, 397] width 38 height 19
click at [893, 291] on div "15.00" at bounding box center [709, 283] width 690 height 24
click at [1082, 536] on div "2021" at bounding box center [758, 557] width 1212 height 55
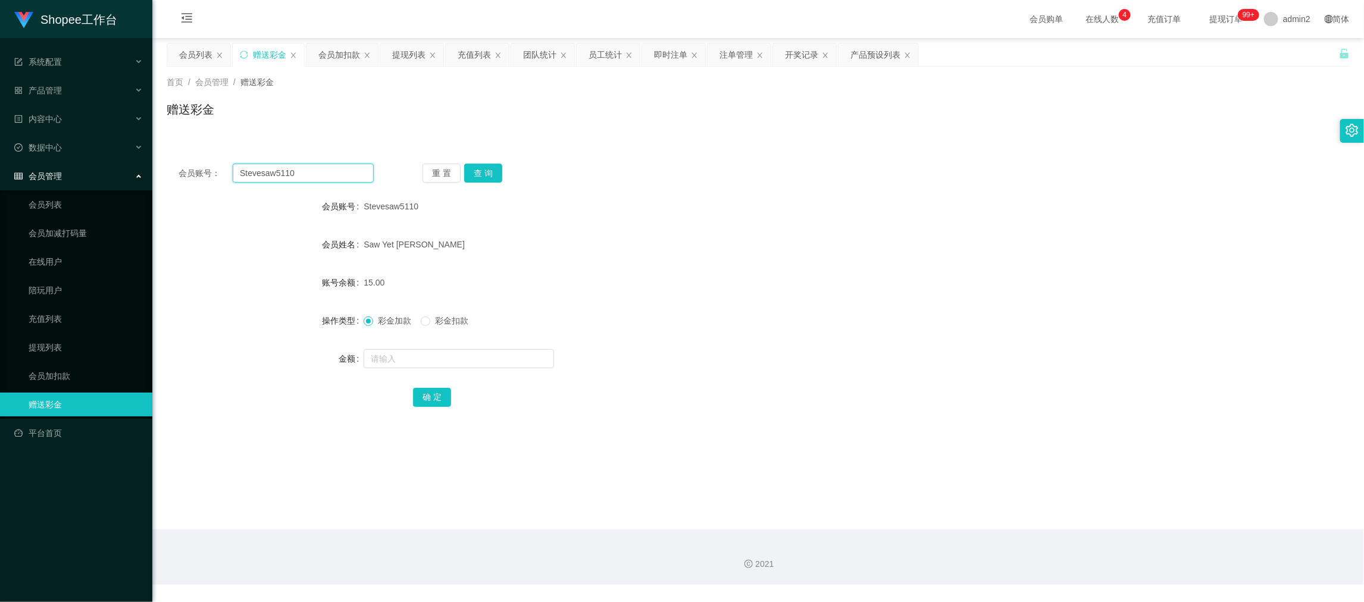
click at [330, 169] on input "Stevesaw5110" at bounding box center [303, 173] width 141 height 19
paste input "ZhangXiaojun"
type input "ZhangXiaojun"
drag, startPoint x: 488, startPoint y: 167, endPoint x: 486, endPoint y: 181, distance: 14.5
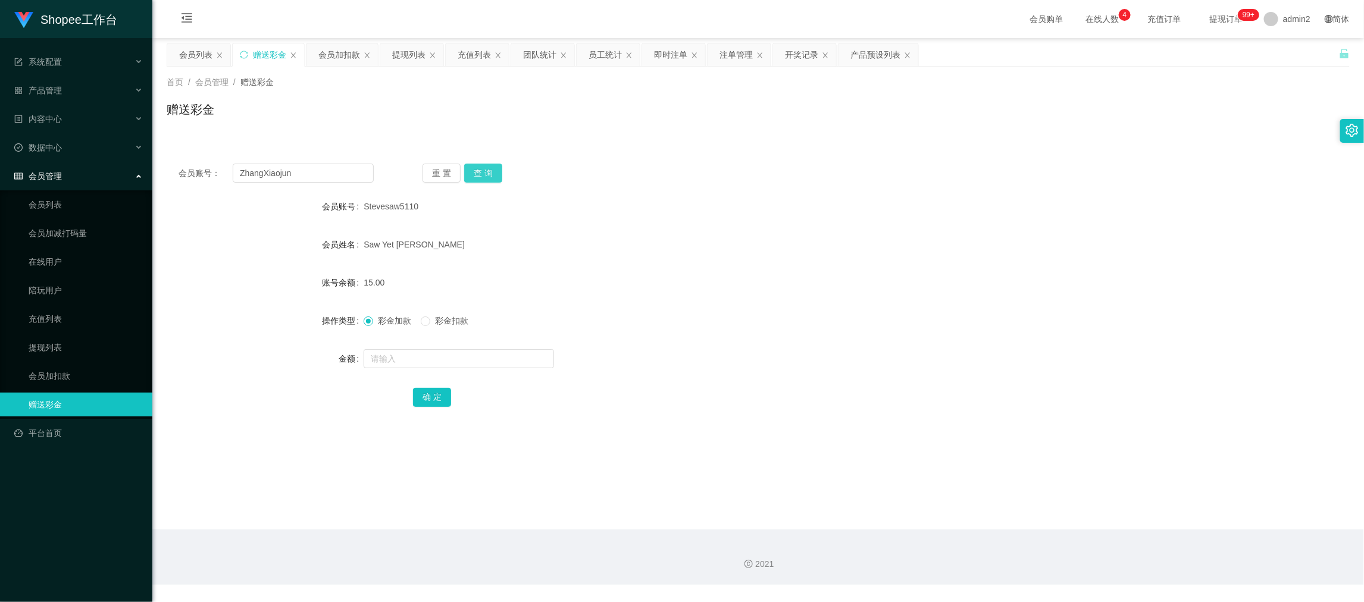
click at [488, 167] on button "查 询" at bounding box center [483, 173] width 38 height 19
click at [495, 355] on input "text" at bounding box center [459, 358] width 190 height 19
type input "15"
click at [430, 396] on button "确 定" at bounding box center [432, 397] width 38 height 19
drag, startPoint x: 1093, startPoint y: 543, endPoint x: 938, endPoint y: 419, distance: 198.1
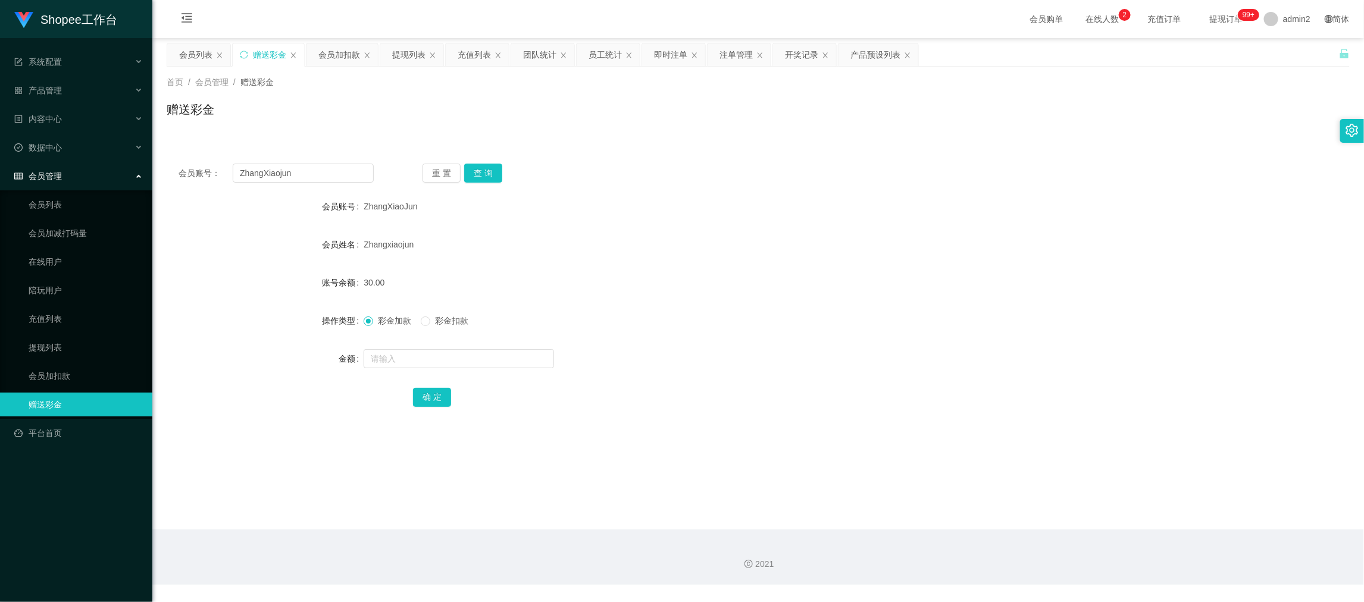
click at [1093, 543] on div "2021" at bounding box center [758, 557] width 1212 height 55
click at [336, 173] on input "ZhangXiaojun" at bounding box center [303, 173] width 141 height 19
drag, startPoint x: 336, startPoint y: 173, endPoint x: 342, endPoint y: 176, distance: 6.1
click at [340, 175] on input "ZhangXiaojun" at bounding box center [303, 173] width 141 height 19
paste input "Thiyagaraja"
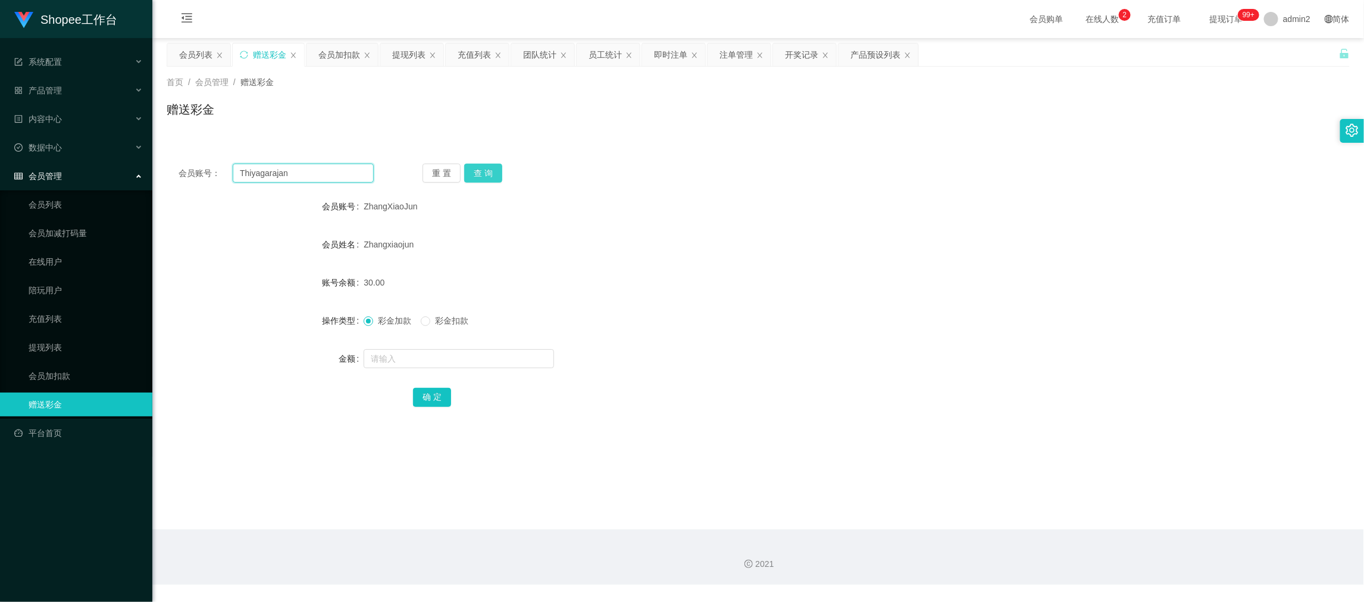
type input "Thiyagarajan"
click at [484, 171] on button "查 询" at bounding box center [483, 173] width 38 height 19
click at [514, 356] on input "text" at bounding box center [459, 358] width 190 height 19
click at [514, 356] on input "1" at bounding box center [459, 358] width 190 height 19
type input "15"
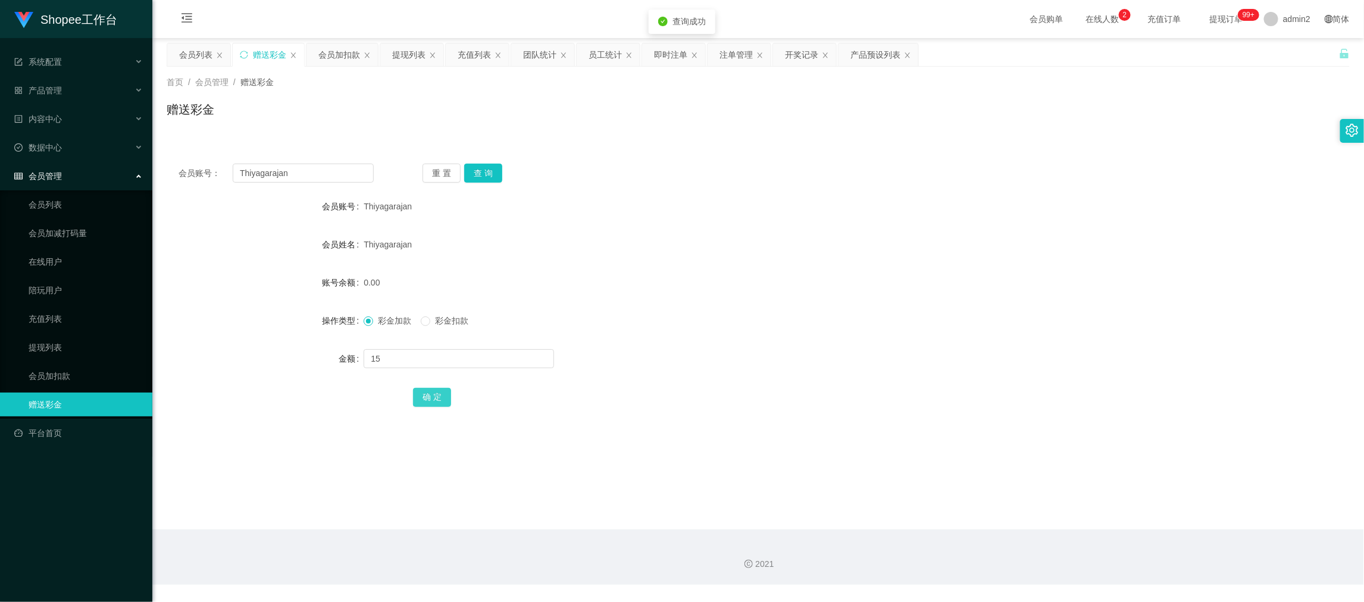
click at [433, 389] on button "确 定" at bounding box center [432, 397] width 38 height 19
click at [797, 320] on div "彩金加款 彩金扣款" at bounding box center [709, 321] width 690 height 24
click at [1120, 504] on main "关闭左侧 关闭右侧 关闭其它 刷新页面 会员列表 赠送彩金 会员加扣款 提现列表 充值列表 团队统计 员工统计 即时注单 注单管理 开奖记录 产品预设列表 首…" at bounding box center [758, 284] width 1212 height 492
click at [327, 170] on input "Thiyagarajan" at bounding box center [303, 173] width 141 height 19
drag, startPoint x: 327, startPoint y: 170, endPoint x: 429, endPoint y: 171, distance: 101.8
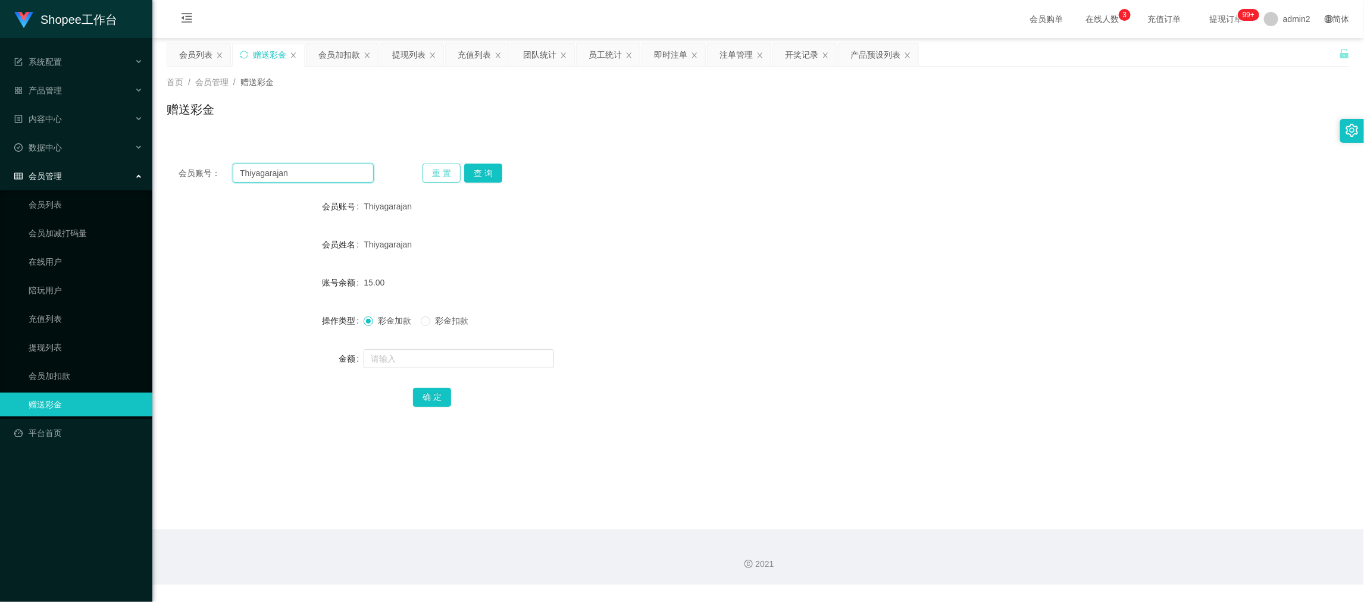
click at [340, 170] on input "Thiyagarajan" at bounding box center [303, 173] width 141 height 19
paste input "83240705"
type input "83240705"
click at [474, 164] on button "查 询" at bounding box center [483, 173] width 38 height 19
click at [492, 363] on input "text" at bounding box center [459, 358] width 190 height 19
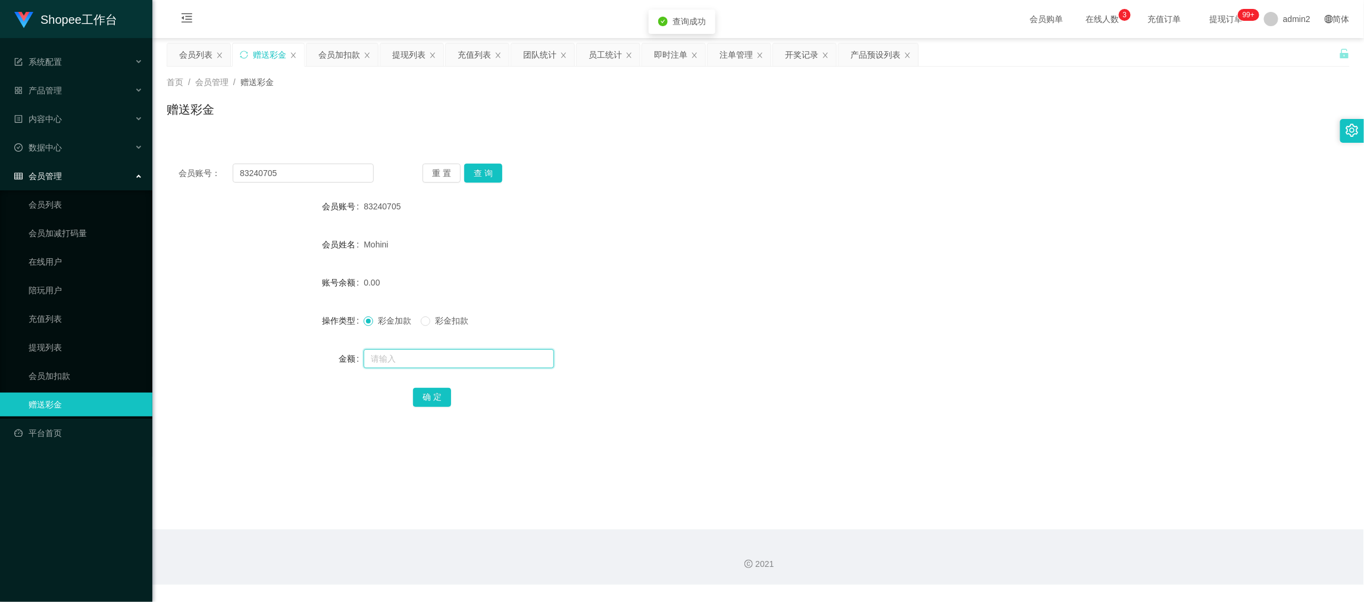
click at [492, 363] on input "text" at bounding box center [459, 358] width 190 height 19
type input "15"
click at [428, 394] on button "确 定" at bounding box center [432, 397] width 38 height 19
click at [762, 336] on form "会员账号 83240705 会员姓名 Mohini 账号余额 0.00 操作类型 彩金加款 彩金扣款 金额 确 定" at bounding box center [758, 302] width 1183 height 214
